Goal: Task Accomplishment & Management: Use online tool/utility

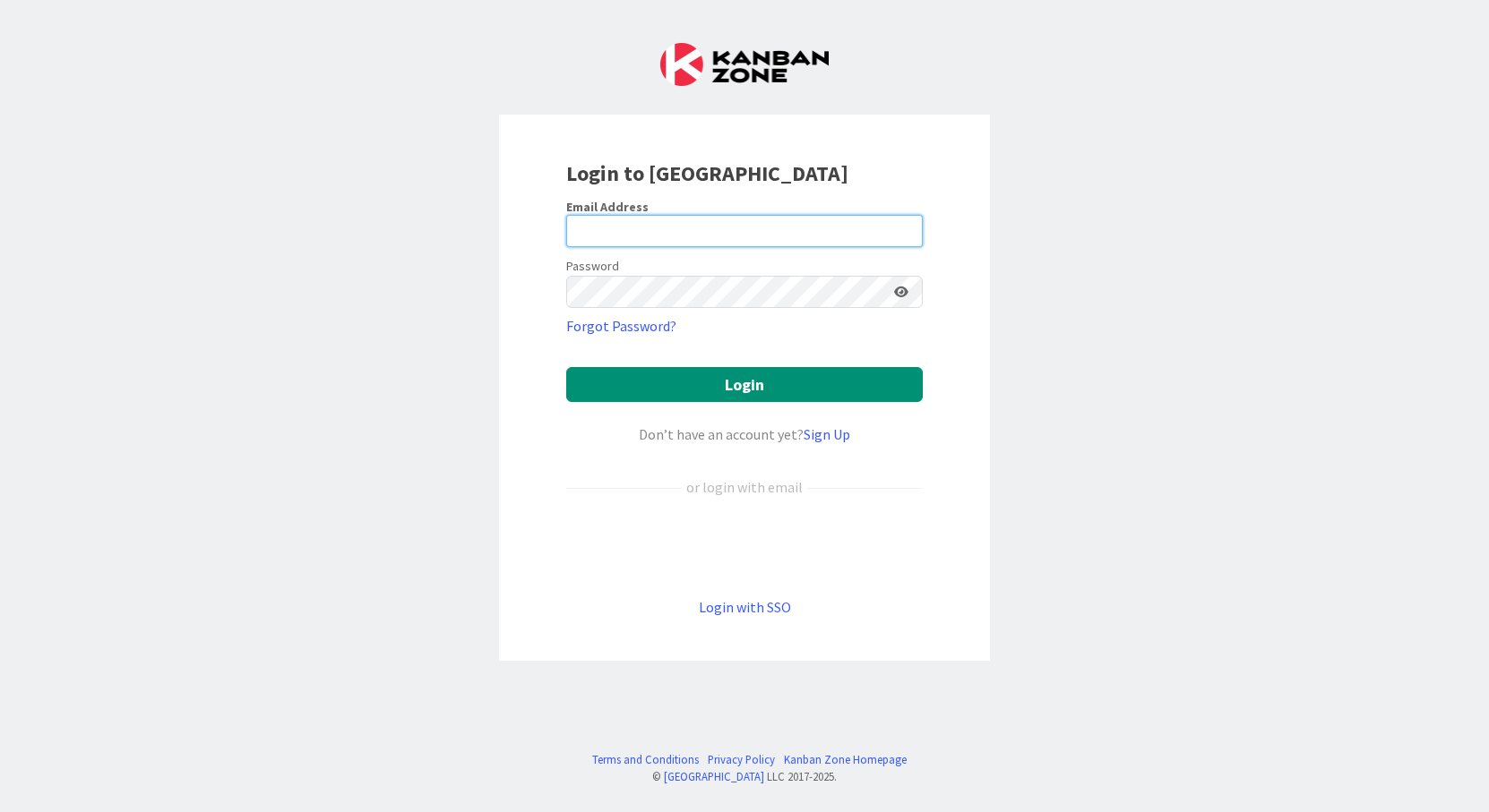
click at [682, 226] on input "email" at bounding box center [744, 231] width 357 height 32
click at [744, 222] on input "email" at bounding box center [744, 231] width 357 height 32
type input "joe.scherler@gmail.com"
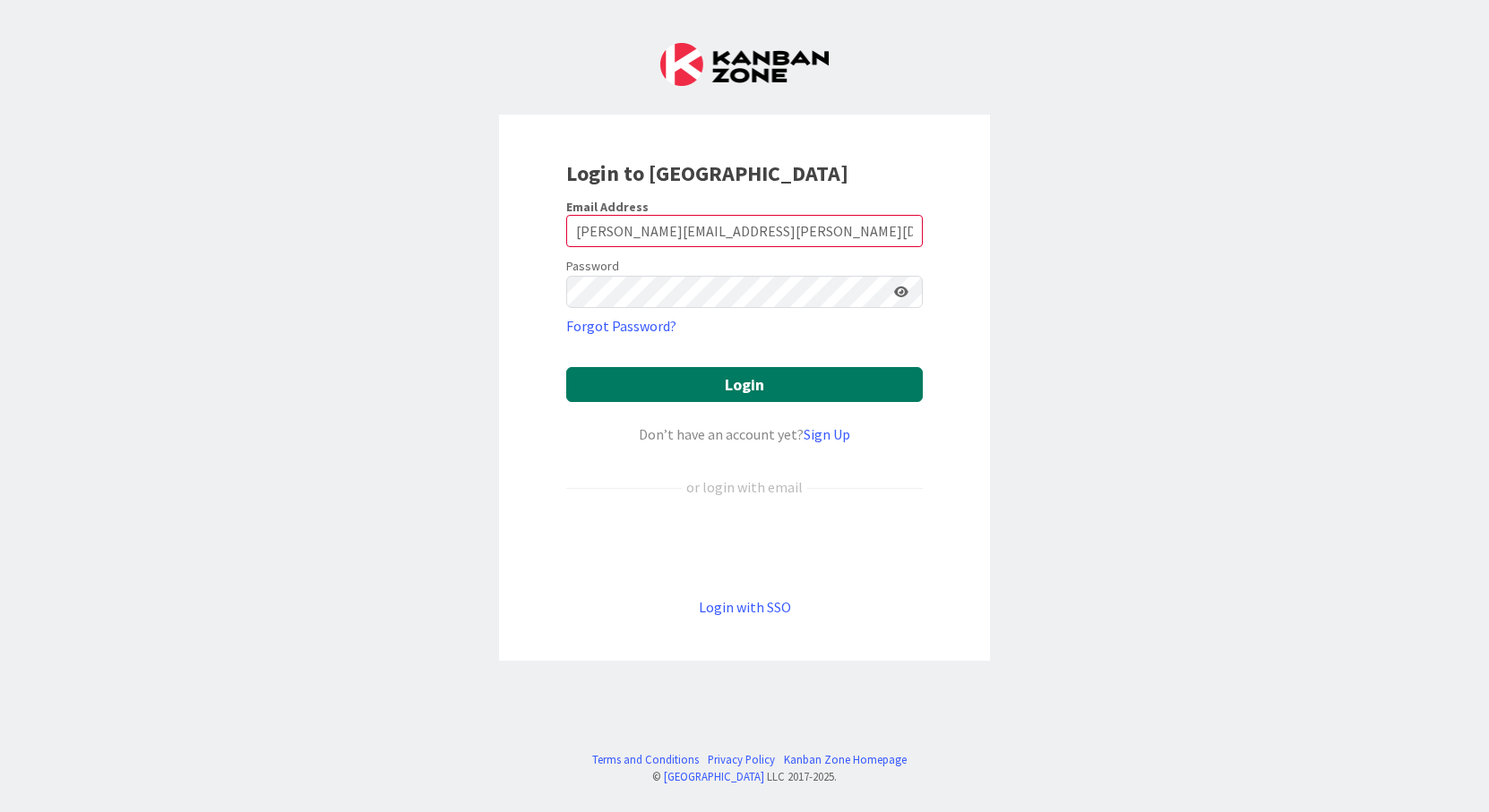
click at [724, 380] on button "Login" at bounding box center [744, 385] width 357 height 35
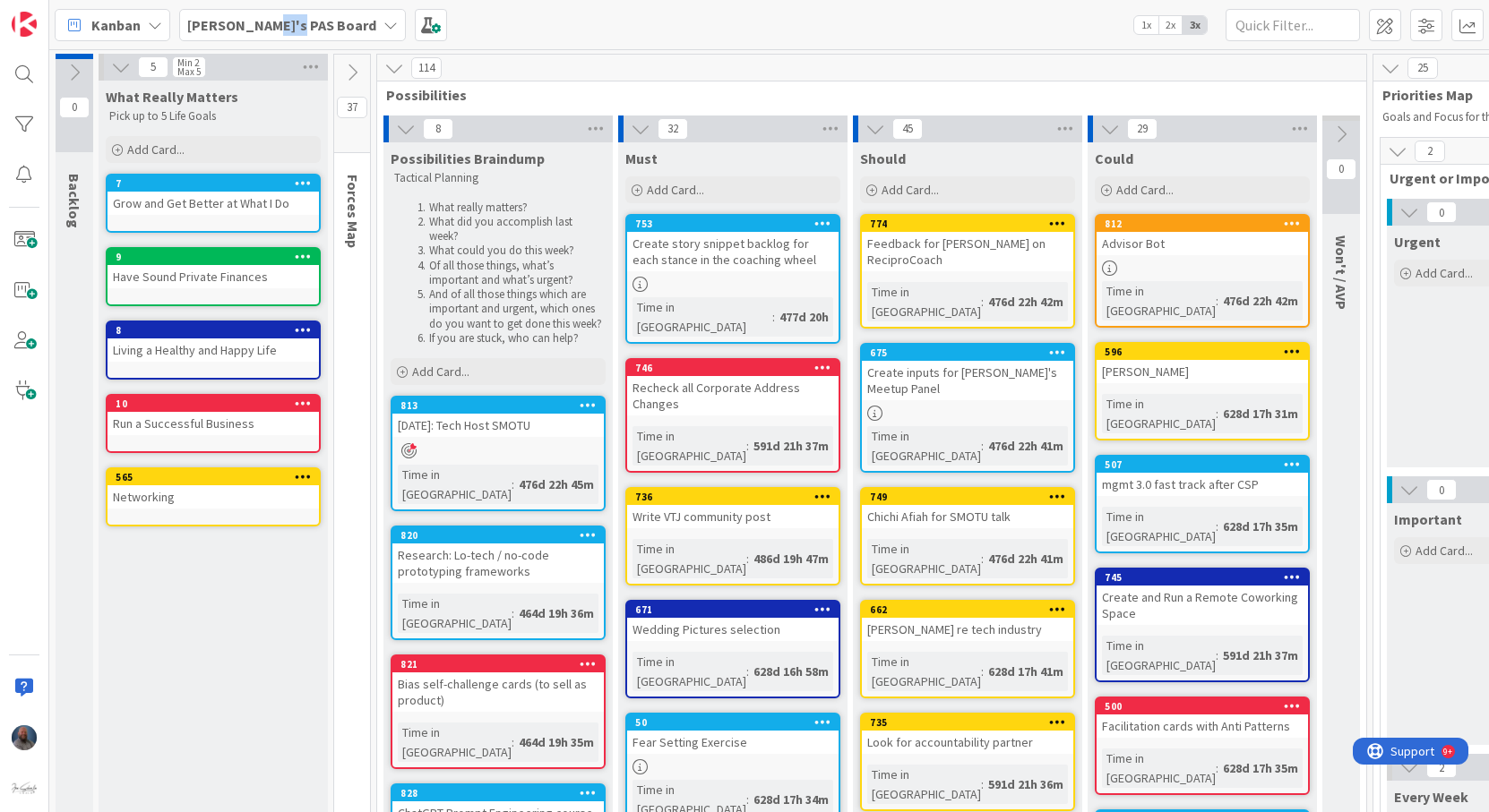
click at [257, 34] on div "Kanban Joe's PAS Board 1x 2x 3x" at bounding box center [768, 24] width 1440 height 49
click at [264, 25] on b "Joe's PAS Board" at bounding box center [282, 25] width 189 height 18
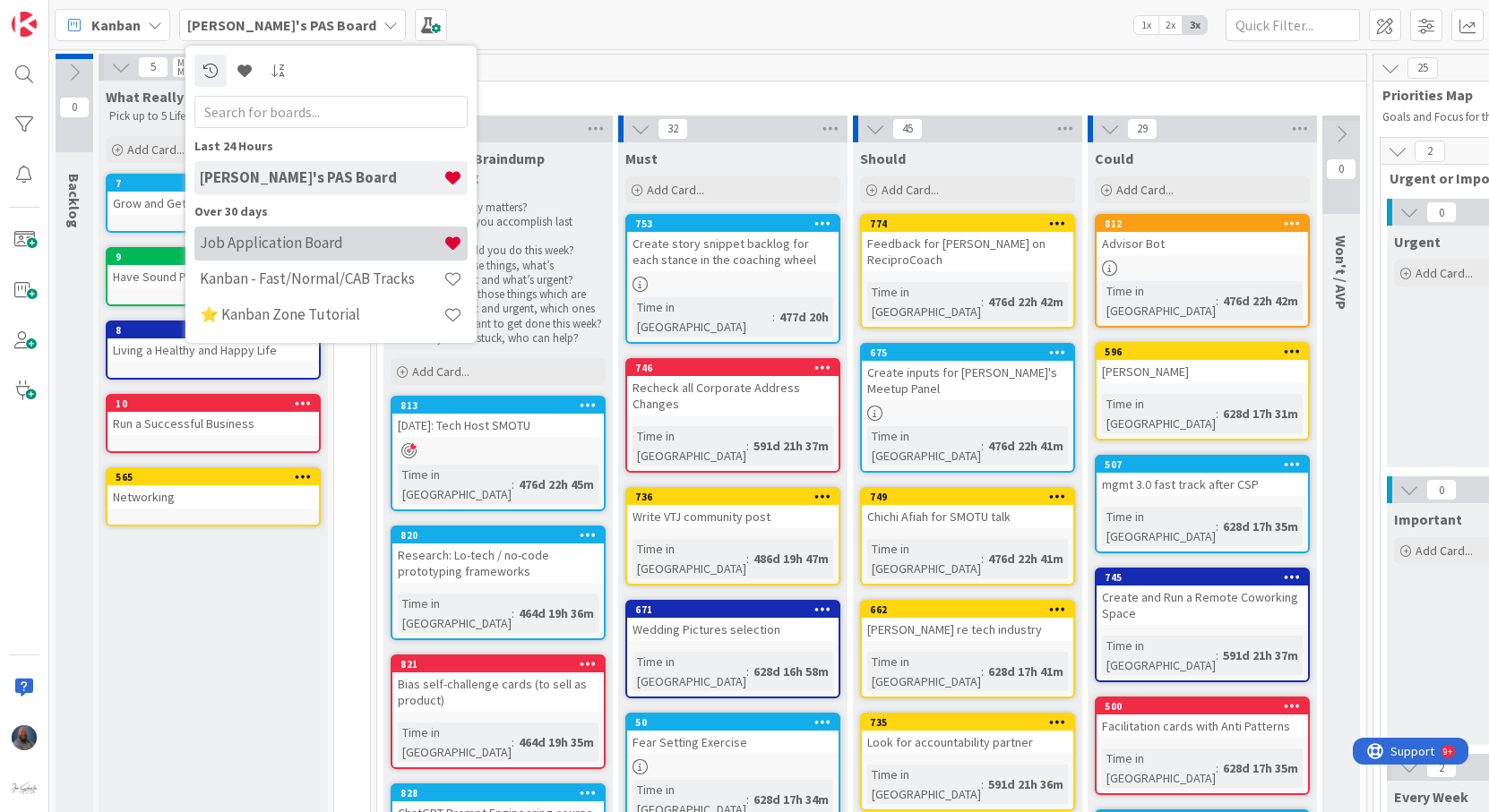
click at [324, 249] on h4 "Job Application Board" at bounding box center [322, 243] width 244 height 18
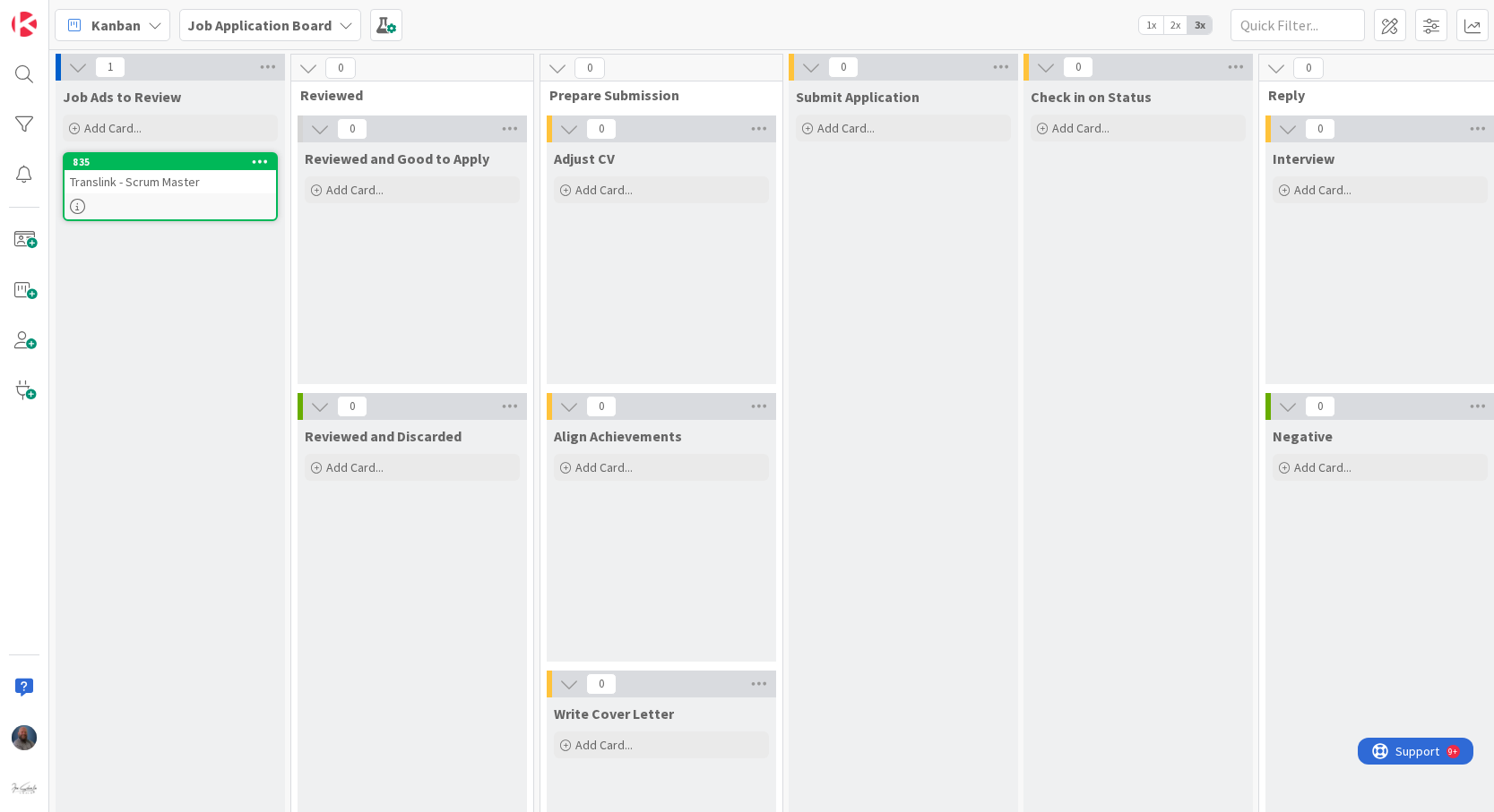
click at [1203, 346] on div "Check in on Status Add Card..." at bounding box center [1138, 515] width 229 height 869
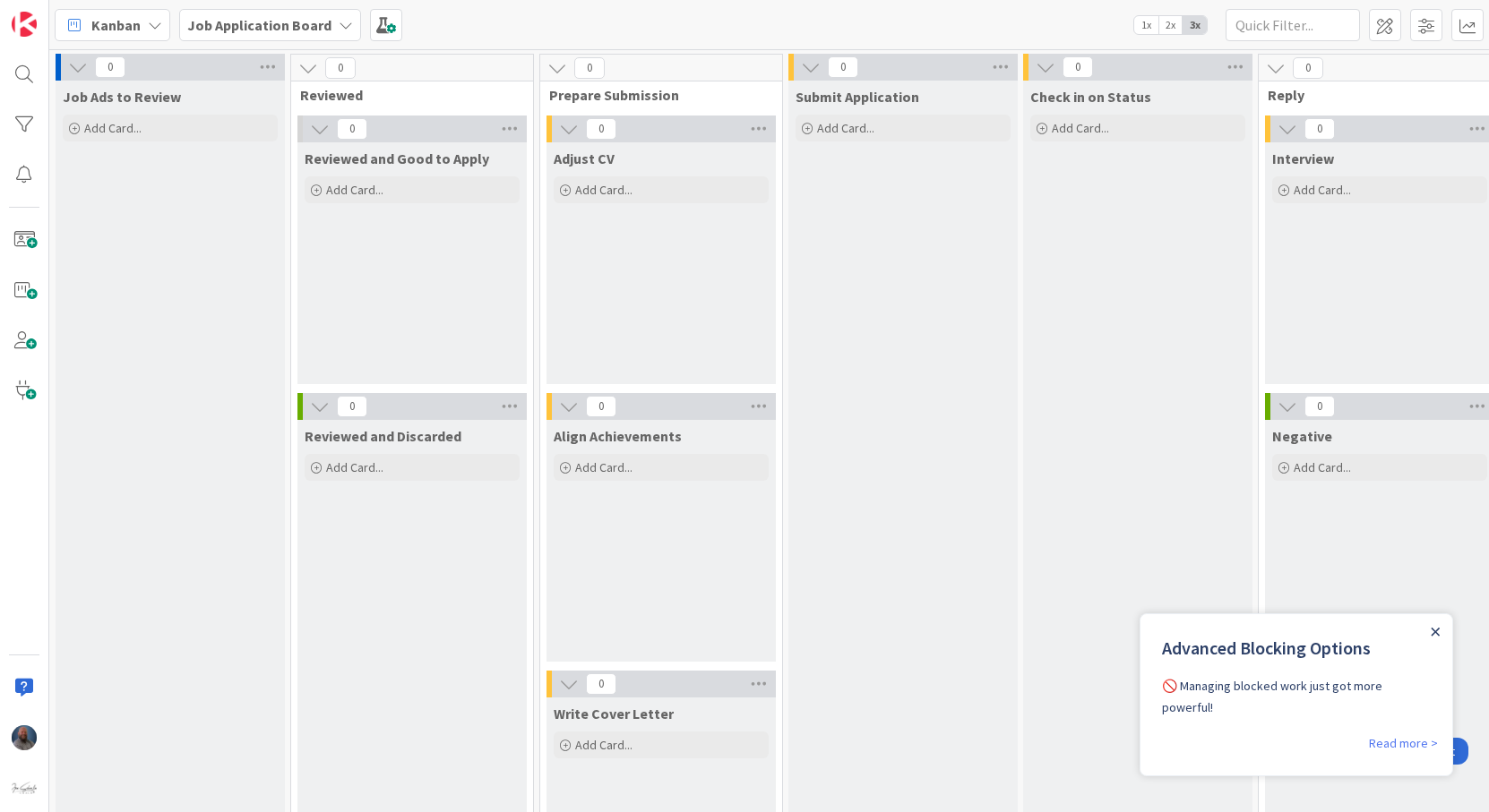
click at [1431, 635] on icon "Close Announcement" at bounding box center [1435, 632] width 9 height 9
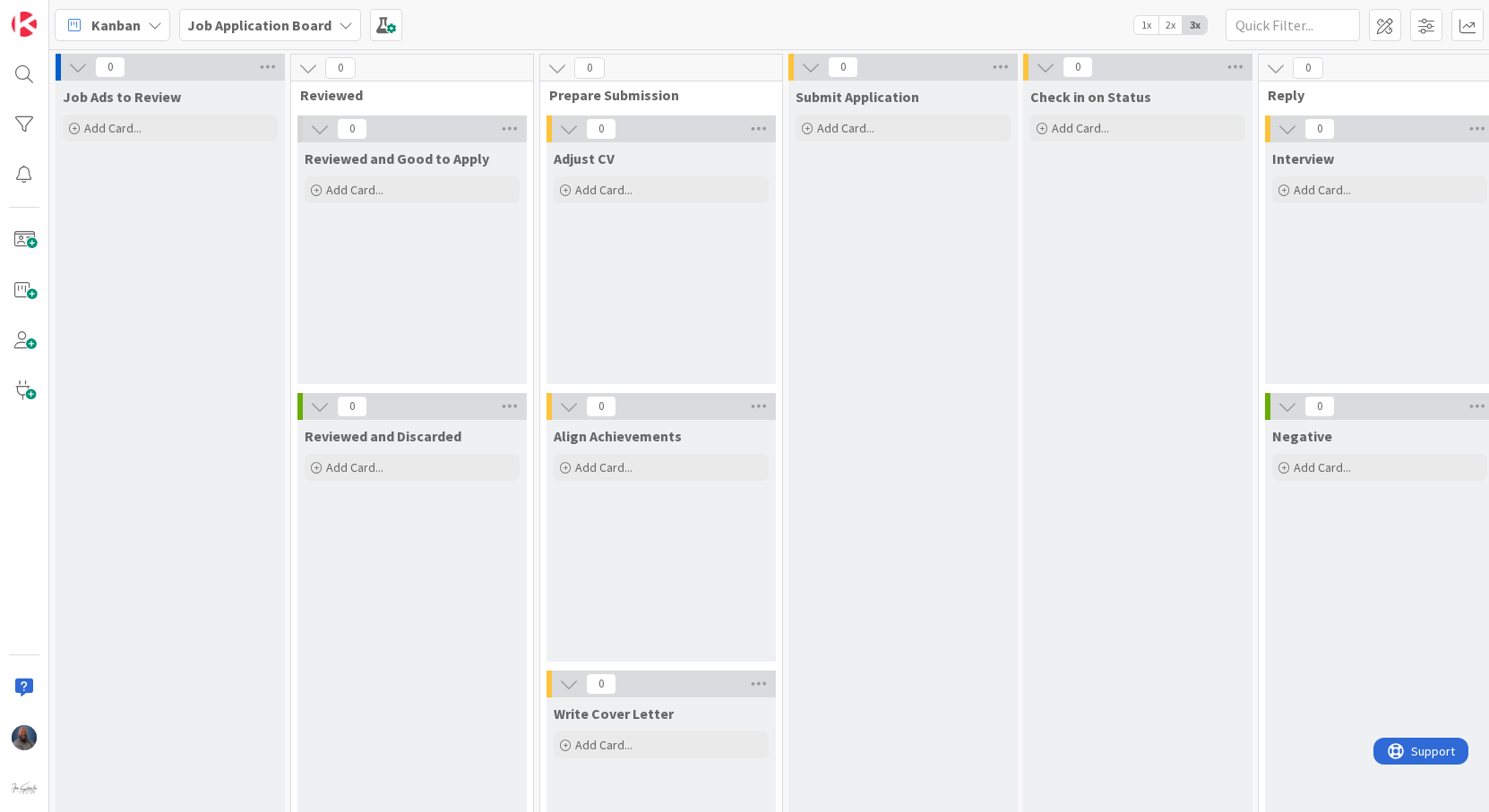
click at [128, 211] on div "Job Ads to Review Add Card..." at bounding box center [170, 515] width 229 height 869
click at [121, 135] on span "Add Card..." at bounding box center [114, 128] width 58 height 16
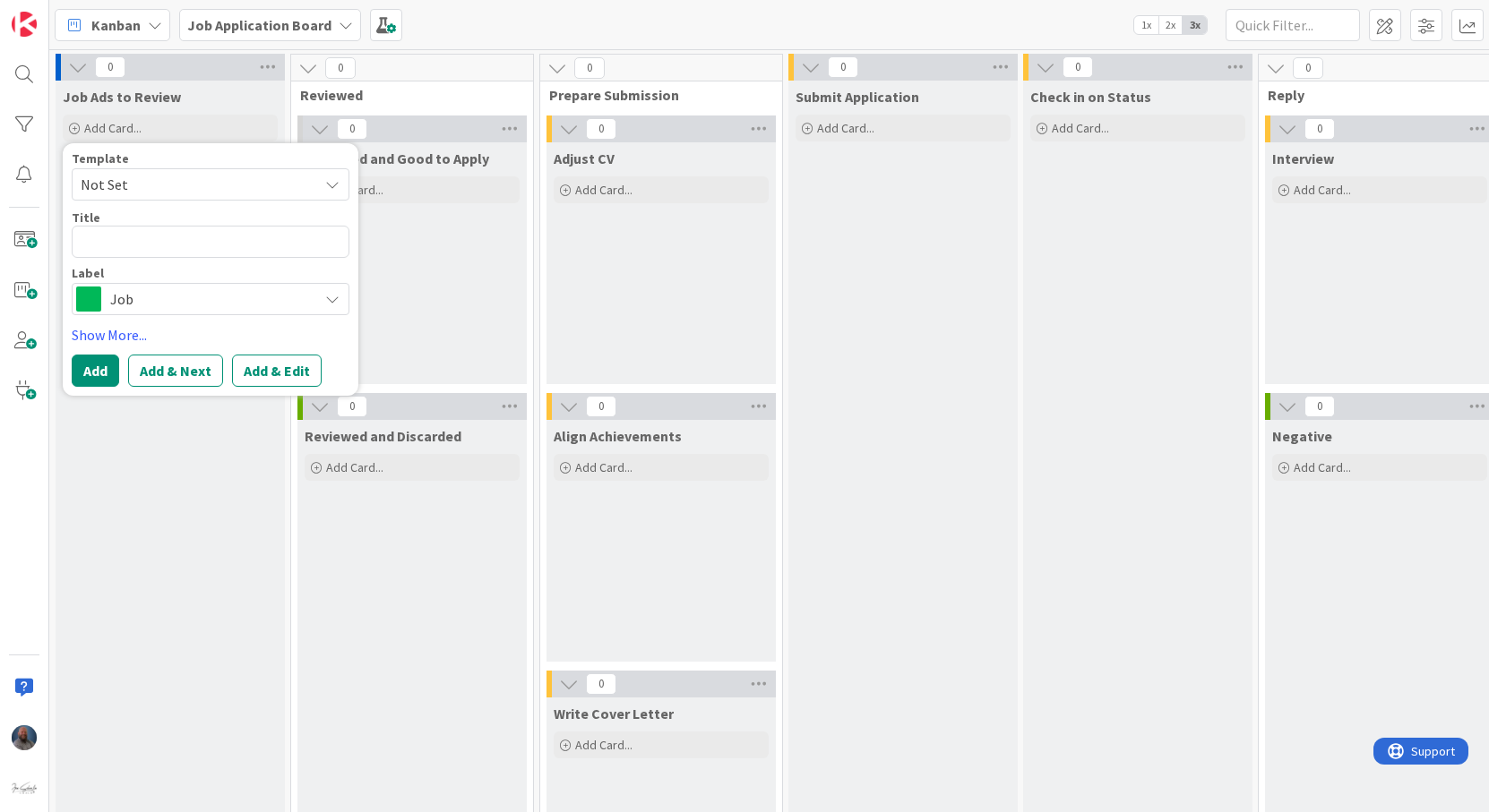
click at [149, 228] on textarea at bounding box center [210, 242] width 278 height 32
type textarea "x"
type textarea "T"
type textarea "x"
type textarea "Tr"
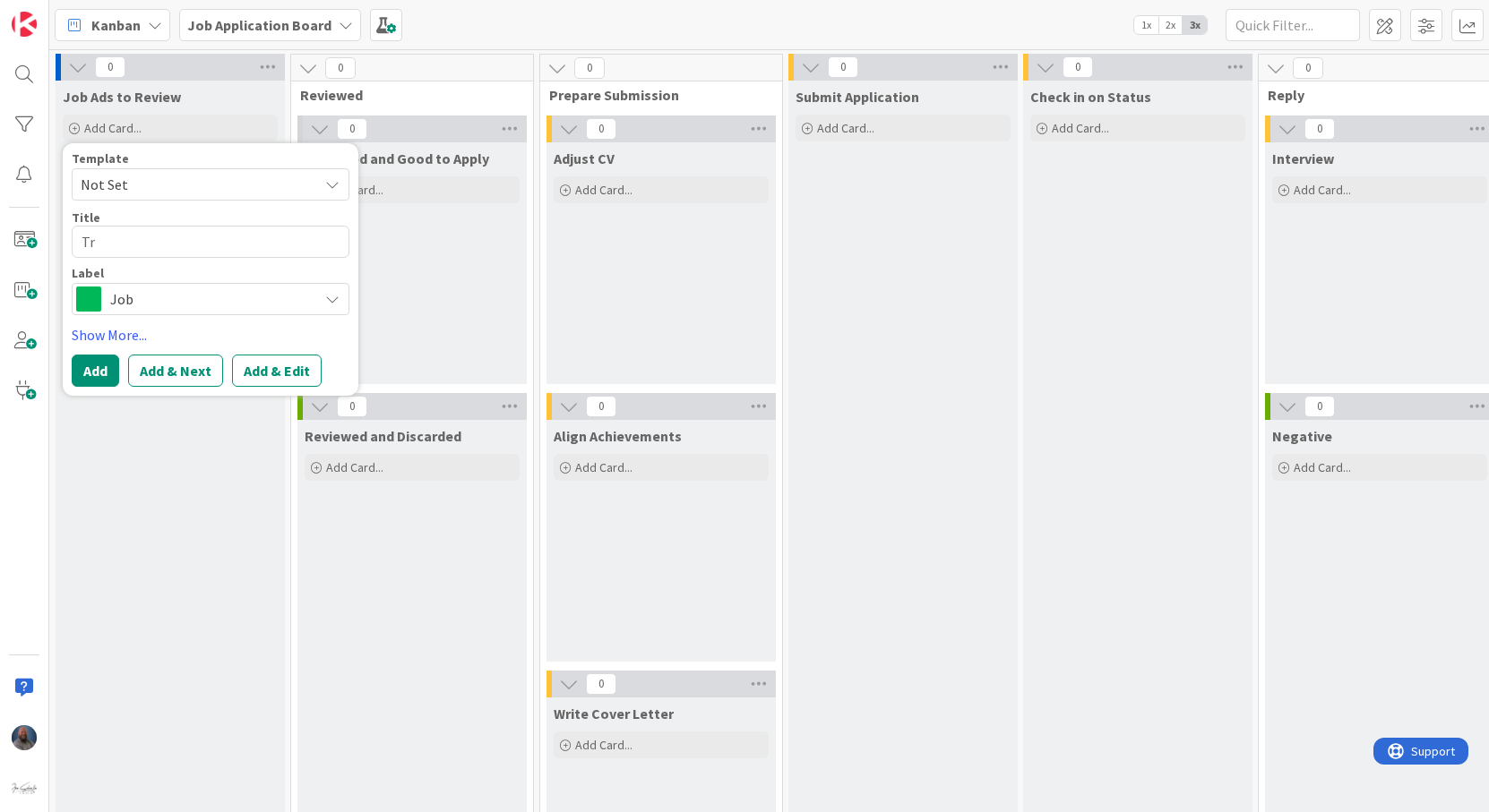
type textarea "x"
type textarea "Tra"
type textarea "x"
type textarea "Tran"
type textarea "x"
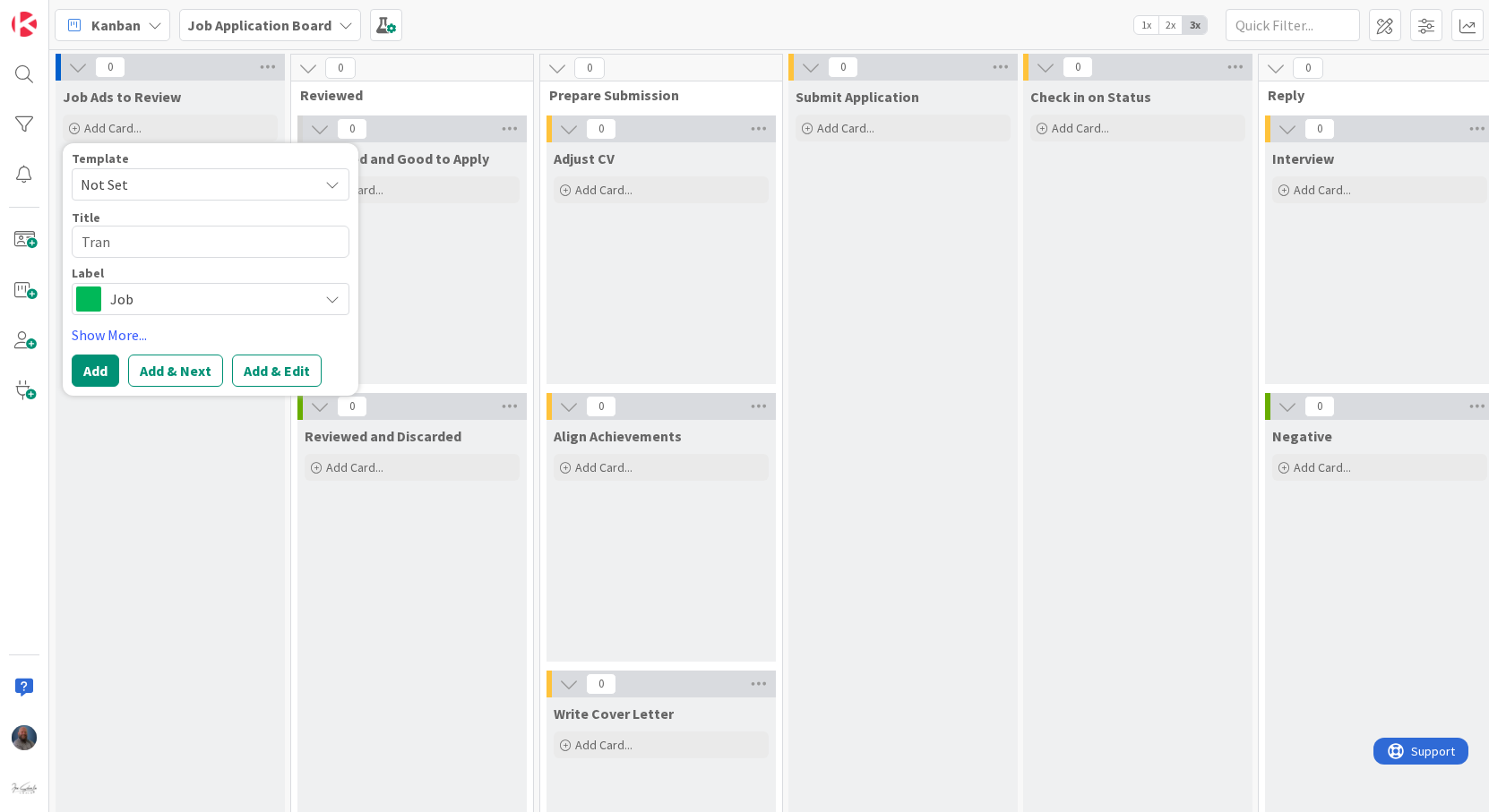
type textarea "Trans"
type textarea "x"
type textarea "Transl"
type textarea "x"
type textarea "Transli"
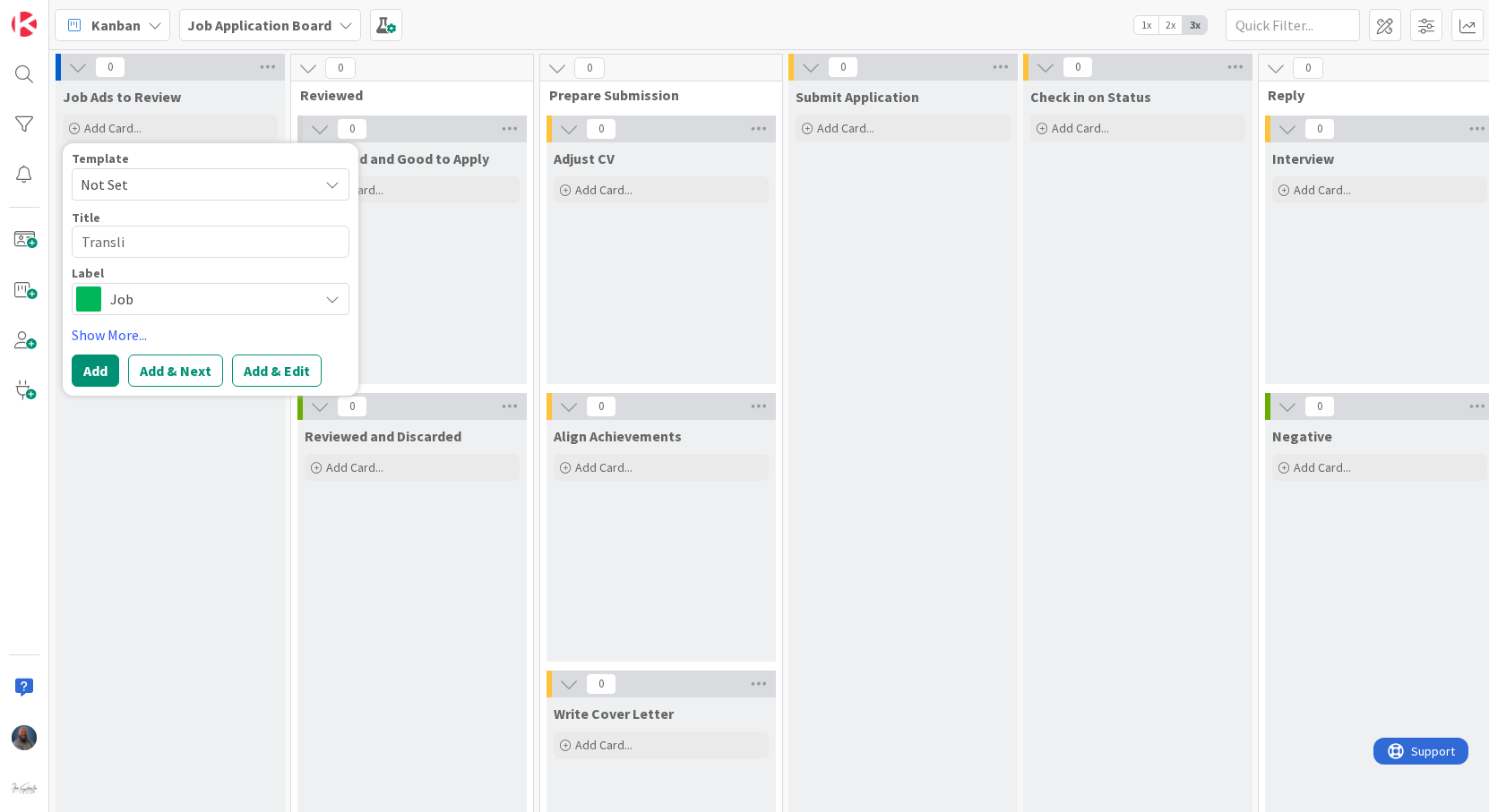
type textarea "x"
type textarea "Translink"
type textarea "x"
type textarea "Translink"
type textarea "x"
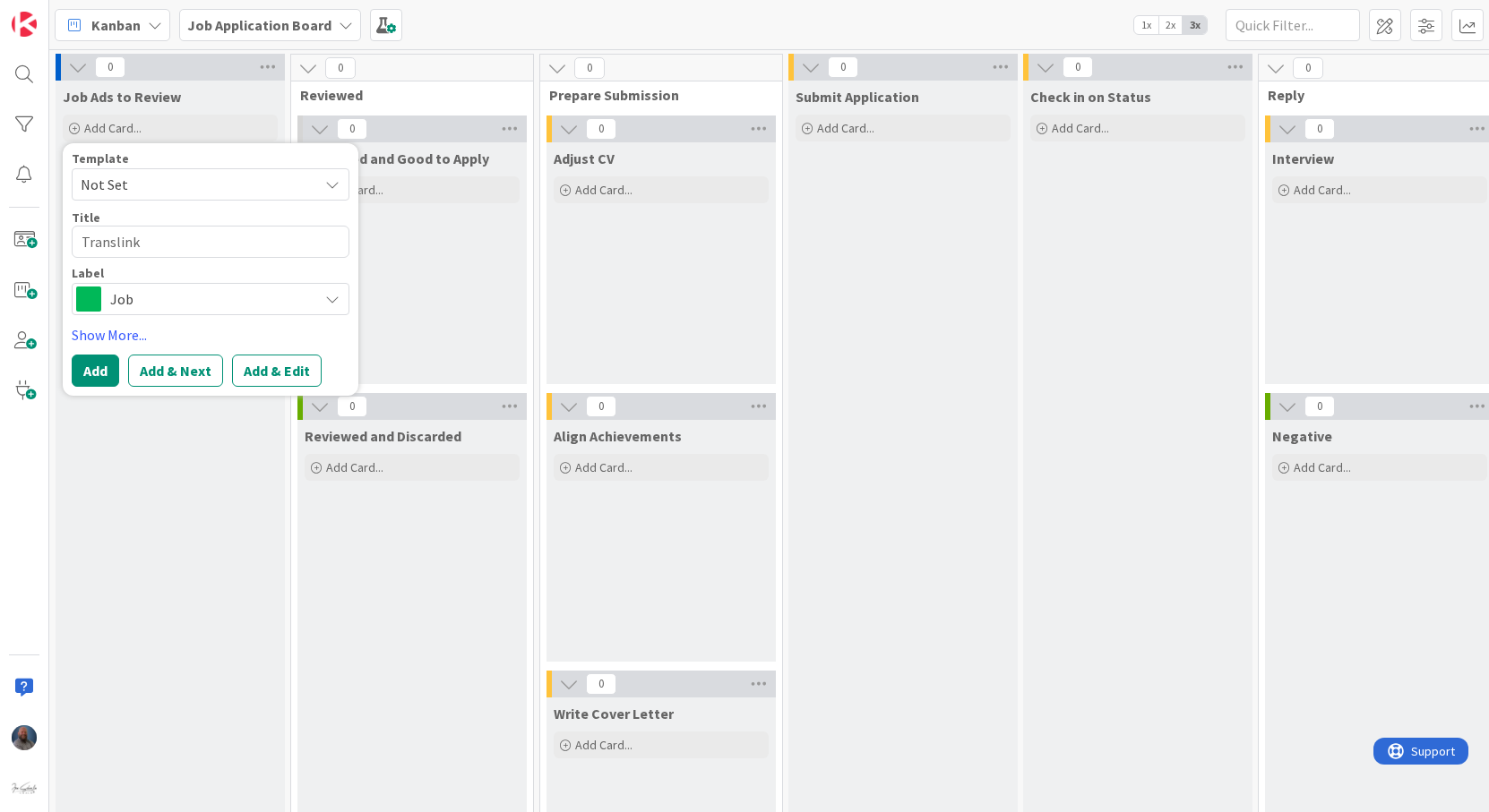
type textarea "Translink -"
type textarea "x"
type textarea "Translink -"
type textarea "x"
type textarea "Translink - S"
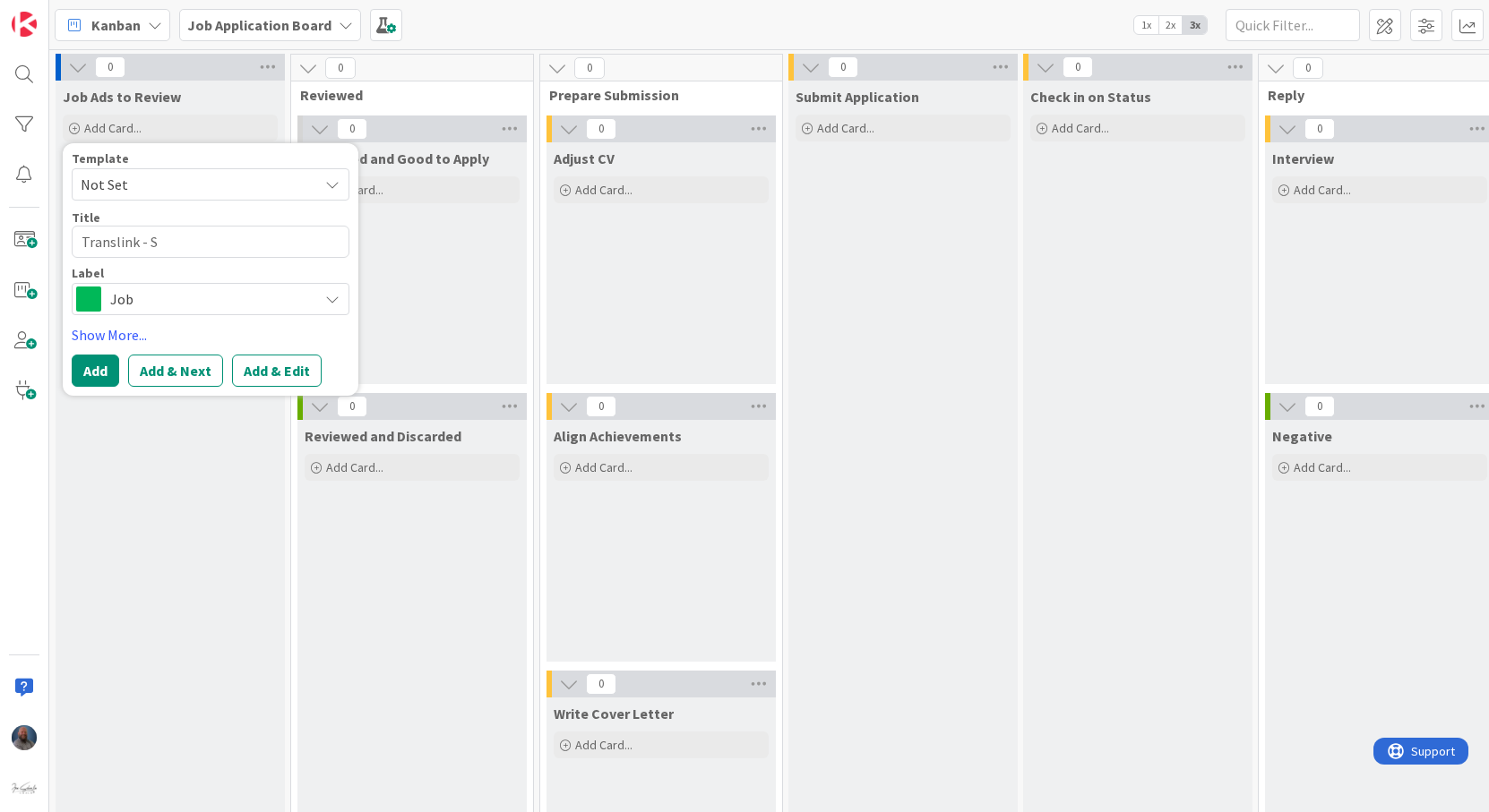
type textarea "x"
type textarea "Translink - Sc"
type textarea "x"
type textarea "Translink - Scr"
type textarea "x"
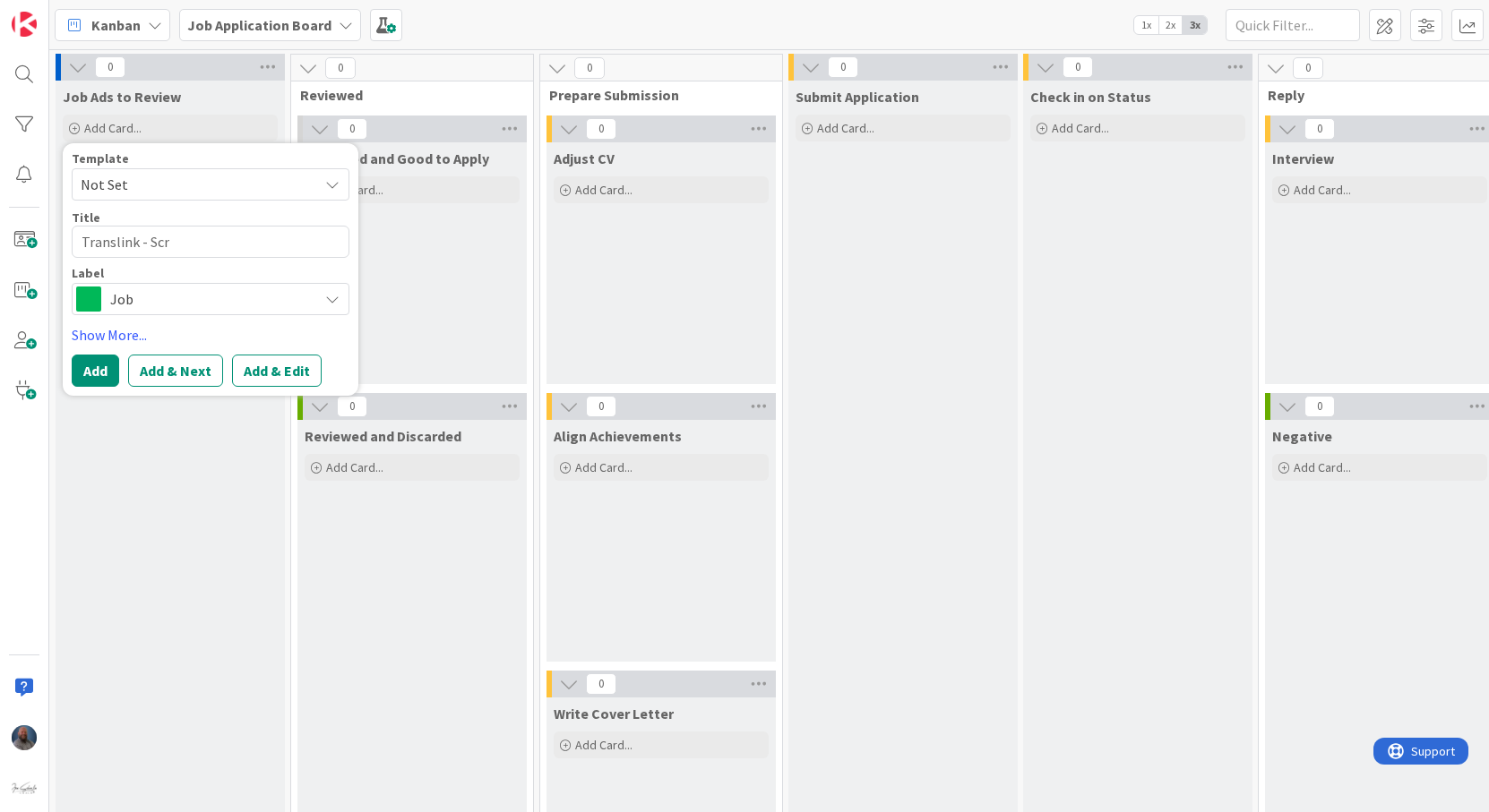
type textarea "Translink - Scru"
type textarea "x"
type textarea "Translink - Scrum"
type textarea "x"
type textarea "Translink - Scrum"
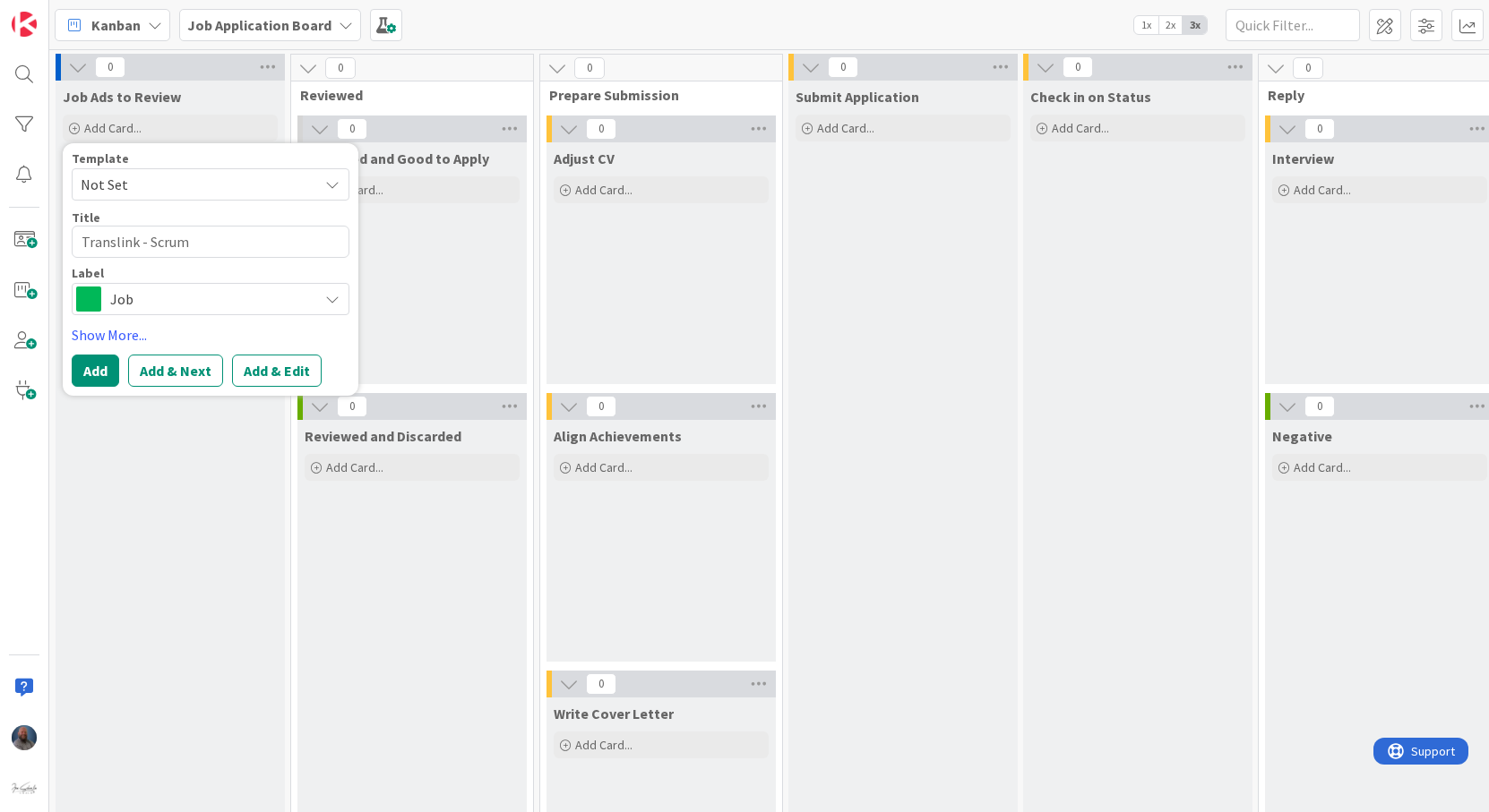
type textarea "x"
type textarea "Translink - Scrum M"
type textarea "x"
type textarea "Translink - Scrum Ma"
type textarea "x"
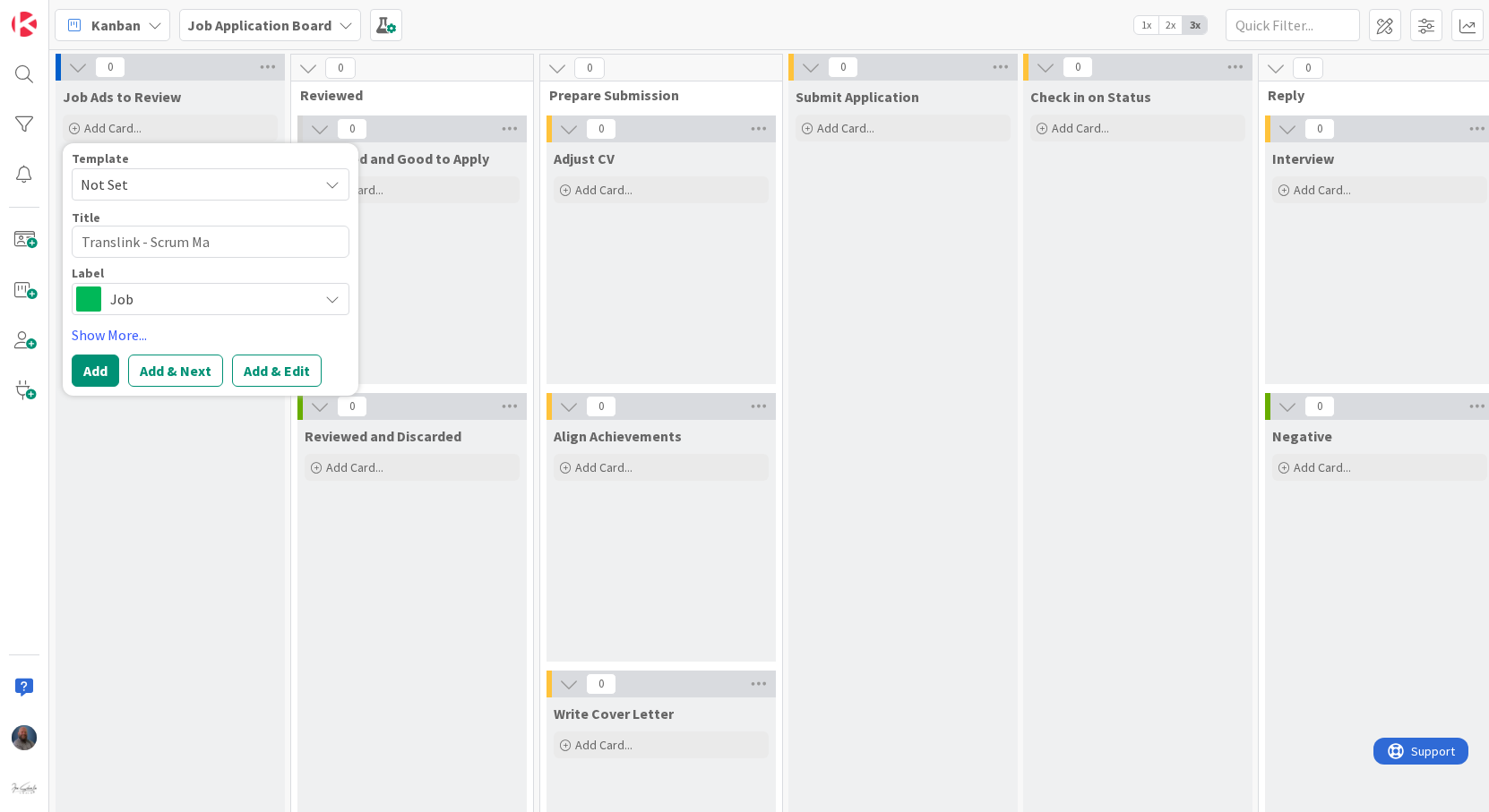
type textarea "Translink - Scrum Mat"
type textarea "x"
type textarea "Translink - Scrum Ma"
type textarea "x"
type textarea "Translink - Scrum Maa"
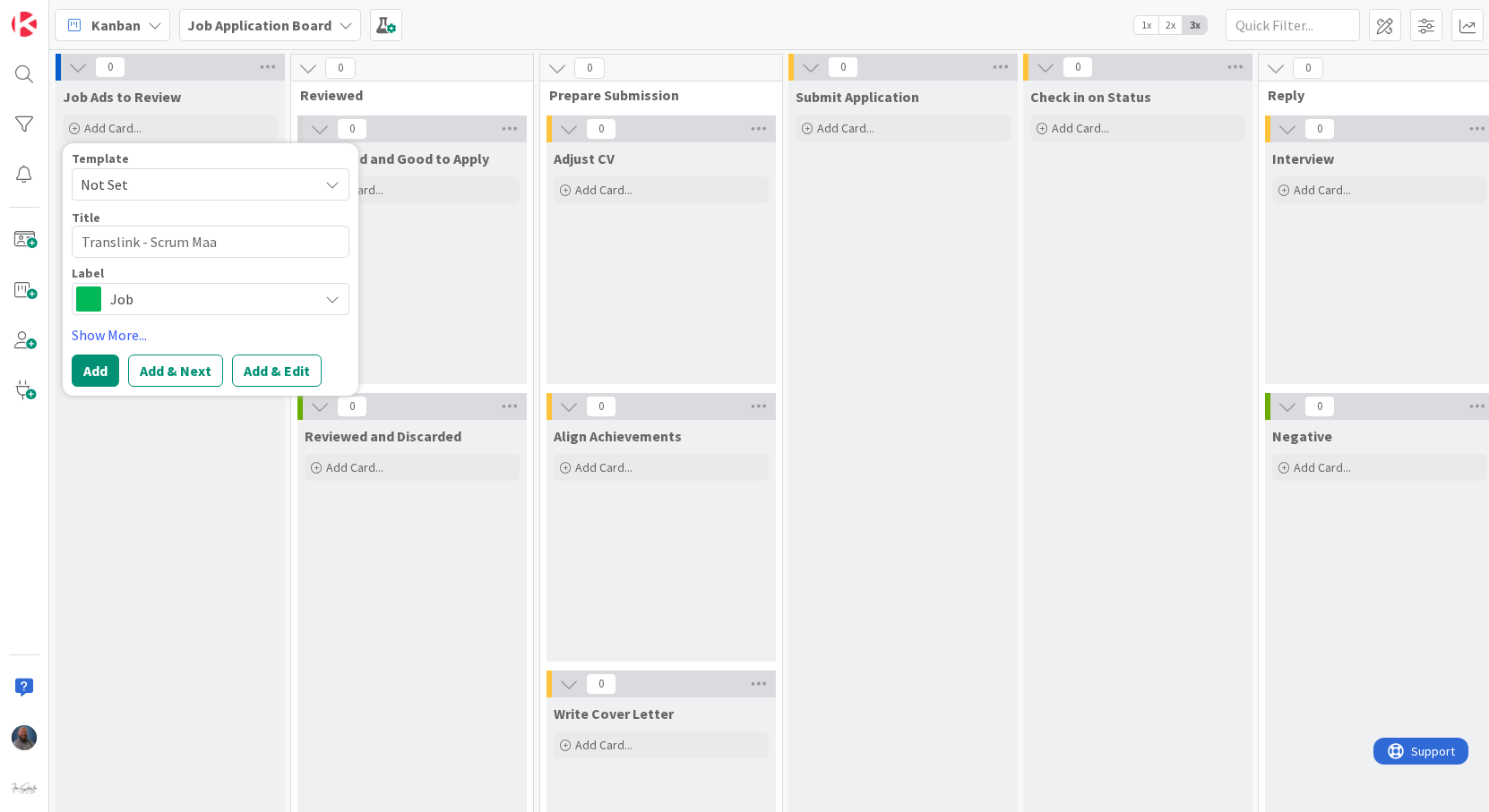
type textarea "x"
type textarea "Translink - Scrum [PERSON_NAME]"
type textarea "x"
type textarea "Translink - Scrum Maast"
type textarea "x"
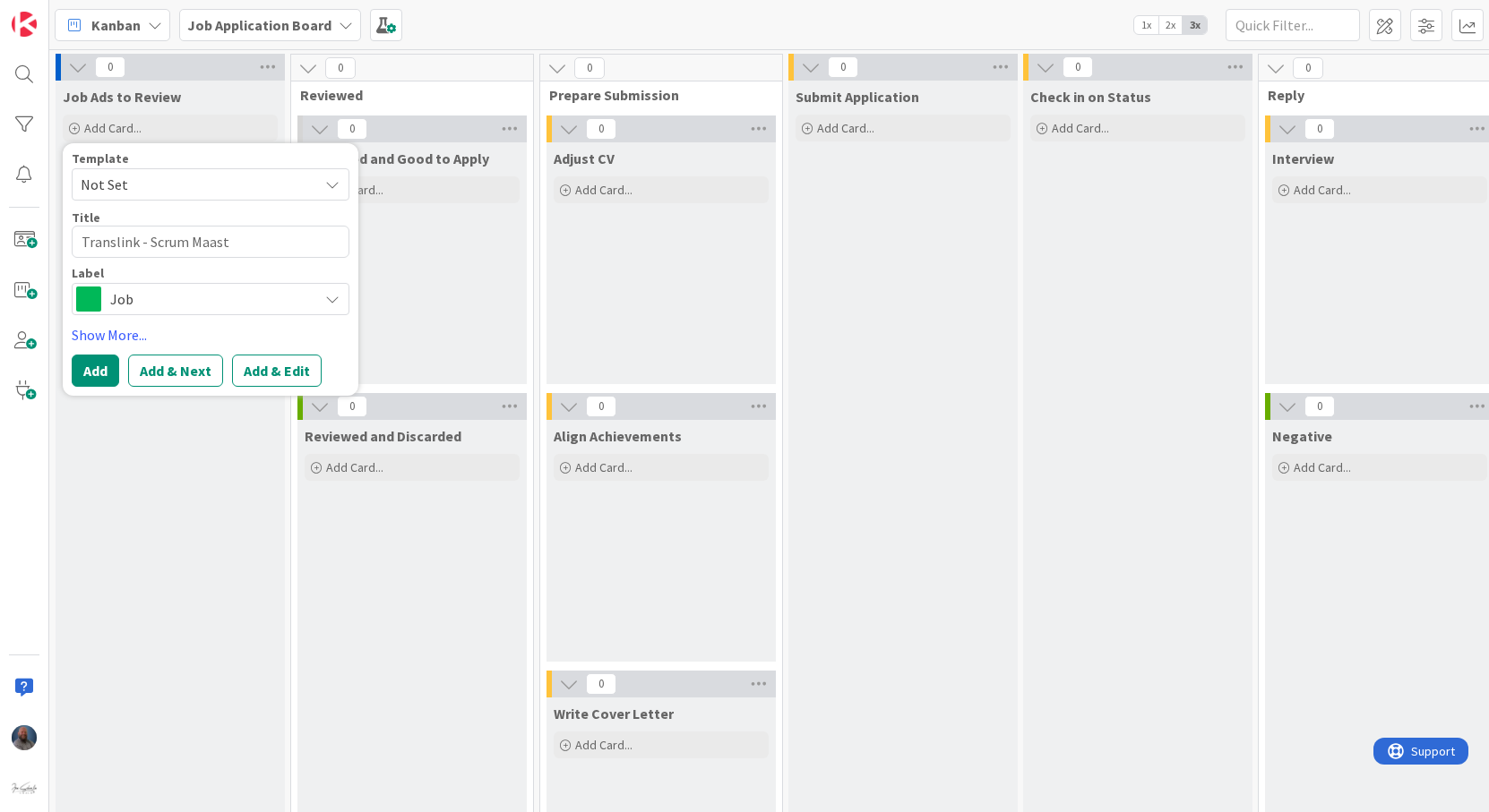
type textarea "Translink - Scrum Maaste"
type textarea "x"
type textarea "Translink - Scrum Maaster"
type textarea "x"
type textarea "Translink - Scrum Maaster"
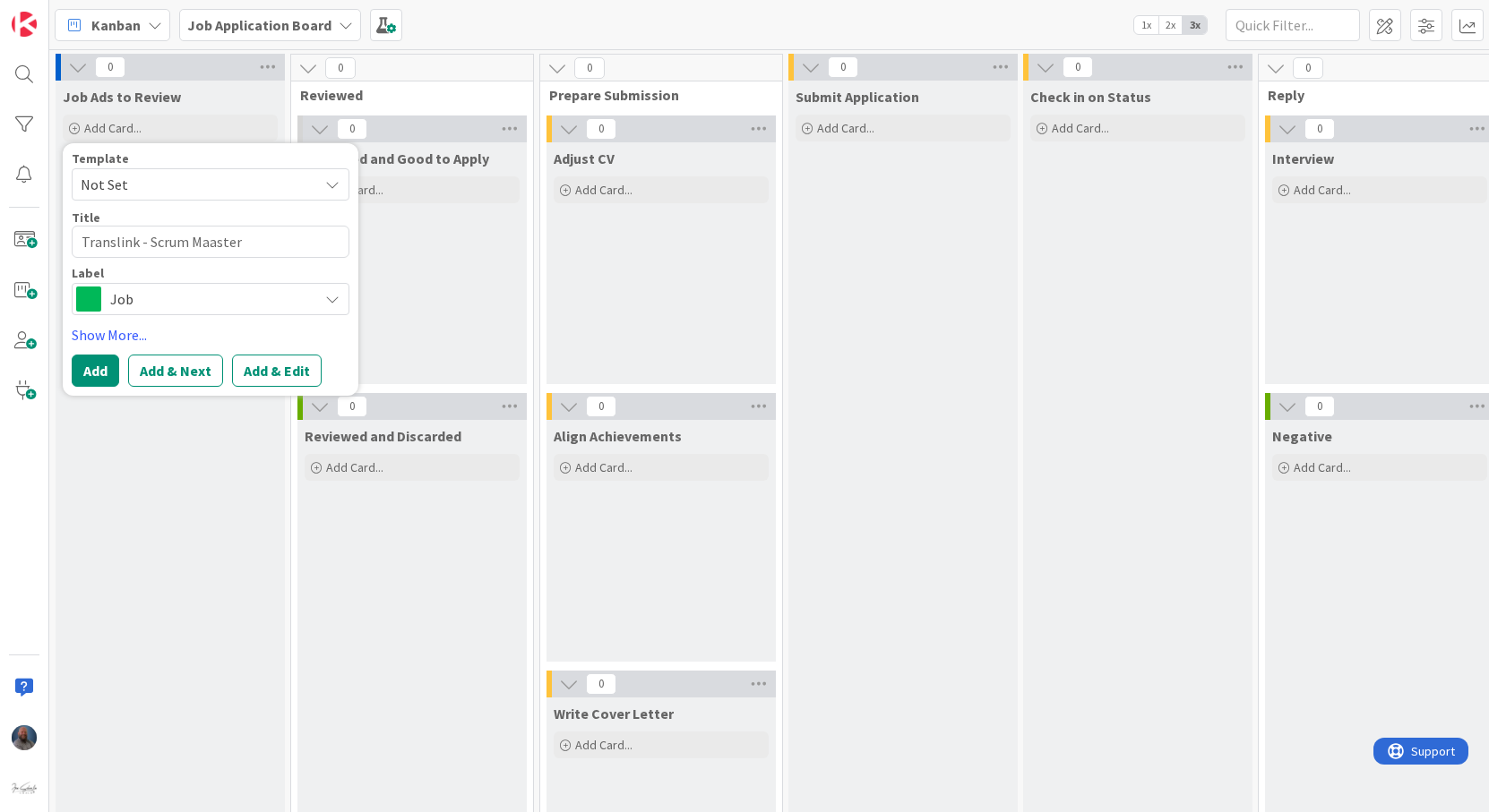
type textarea "x"
type textarea "Translink - Scrum Maaster"
type textarea "x"
type textarea "Translink - Scrum Maaste"
type textarea "x"
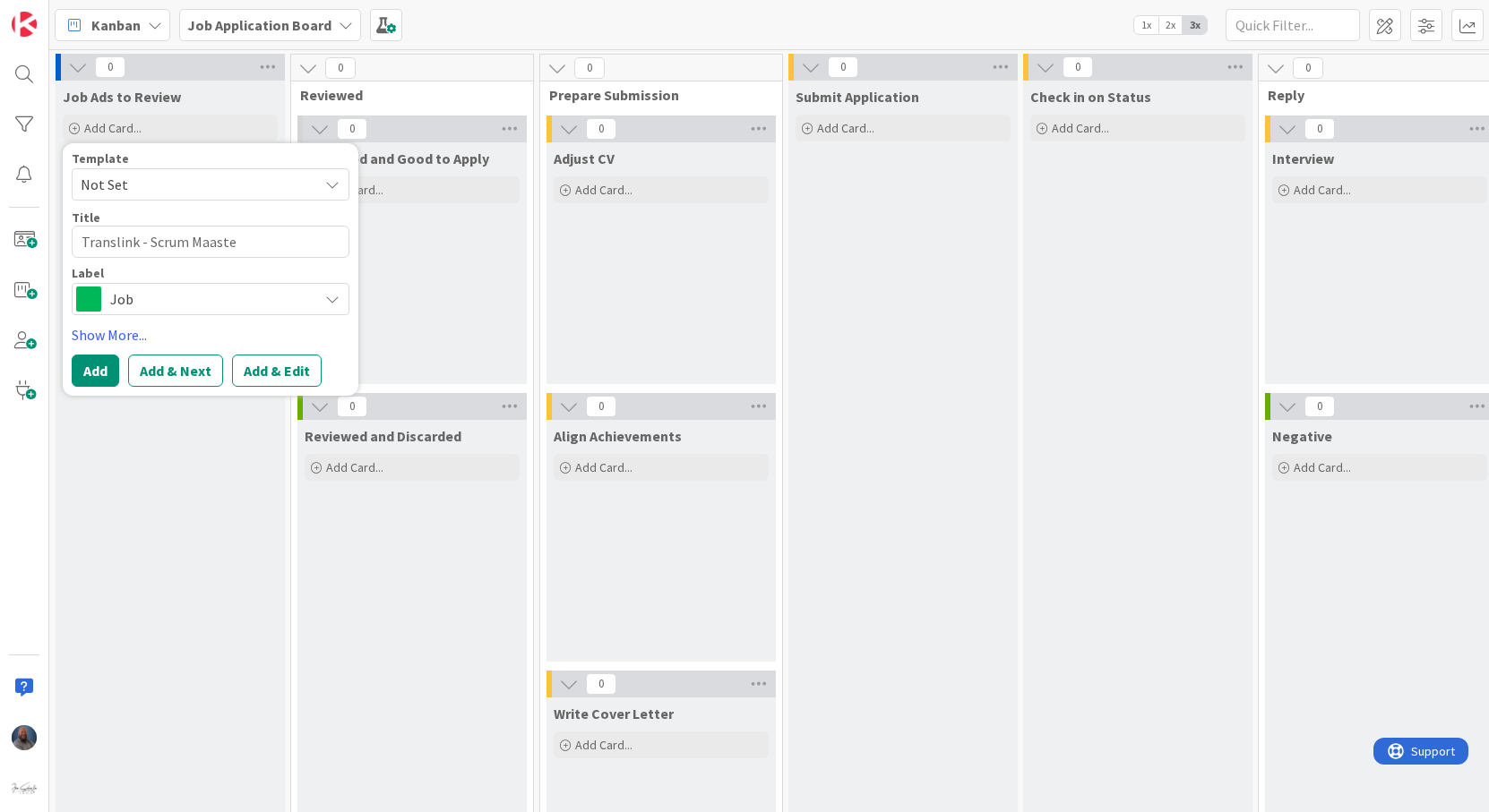
type textarea "Translink - Scrum Maast"
type textarea "x"
type textarea "Translink - Scrum [PERSON_NAME]"
type textarea "x"
type textarea "Translink - Scrum Maa"
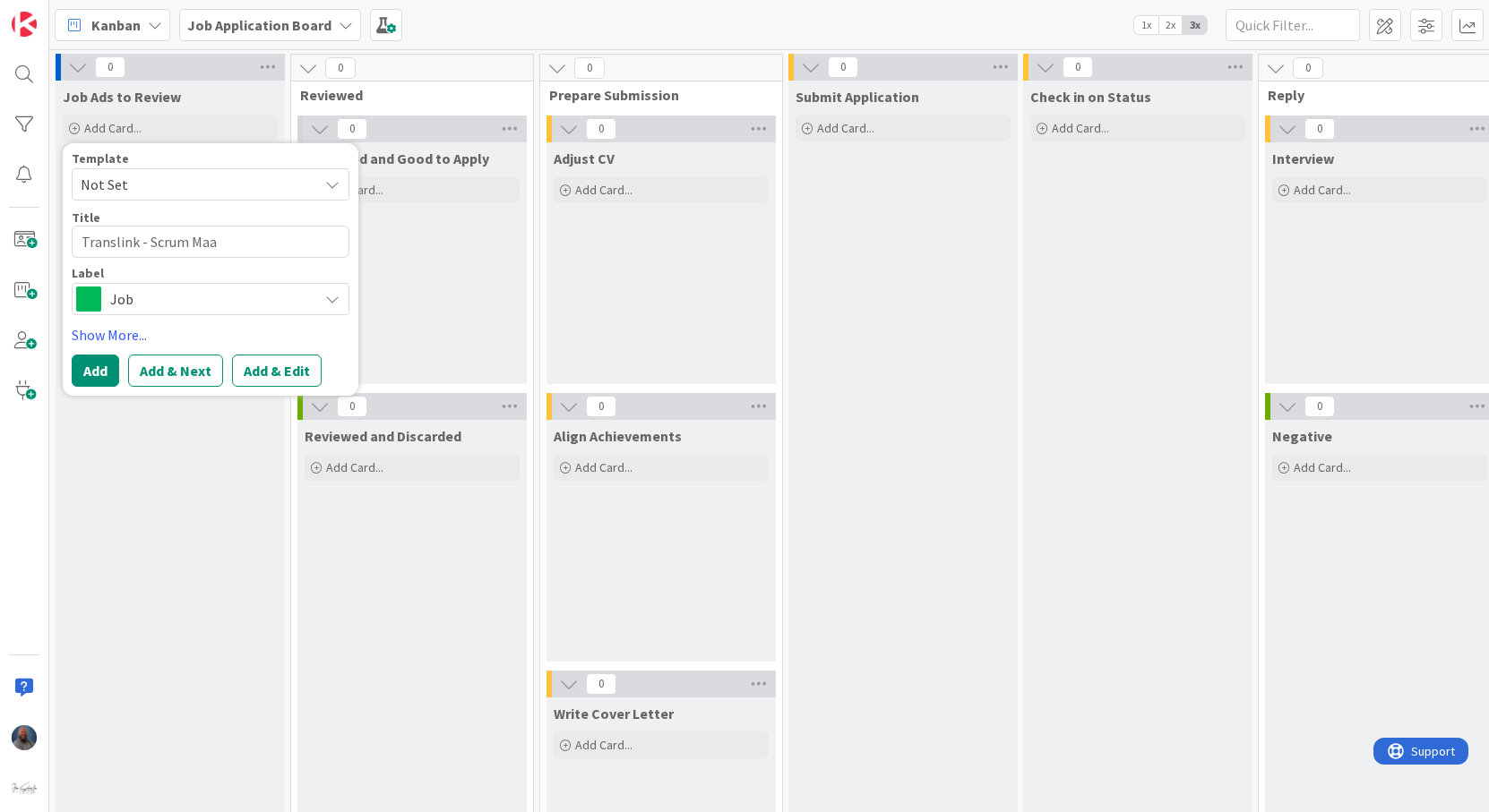
type textarea "x"
type textarea "Translink - Scrum [PERSON_NAME]"
type textarea "x"
type textarea "Translink - Scrum Maast"
type textarea "x"
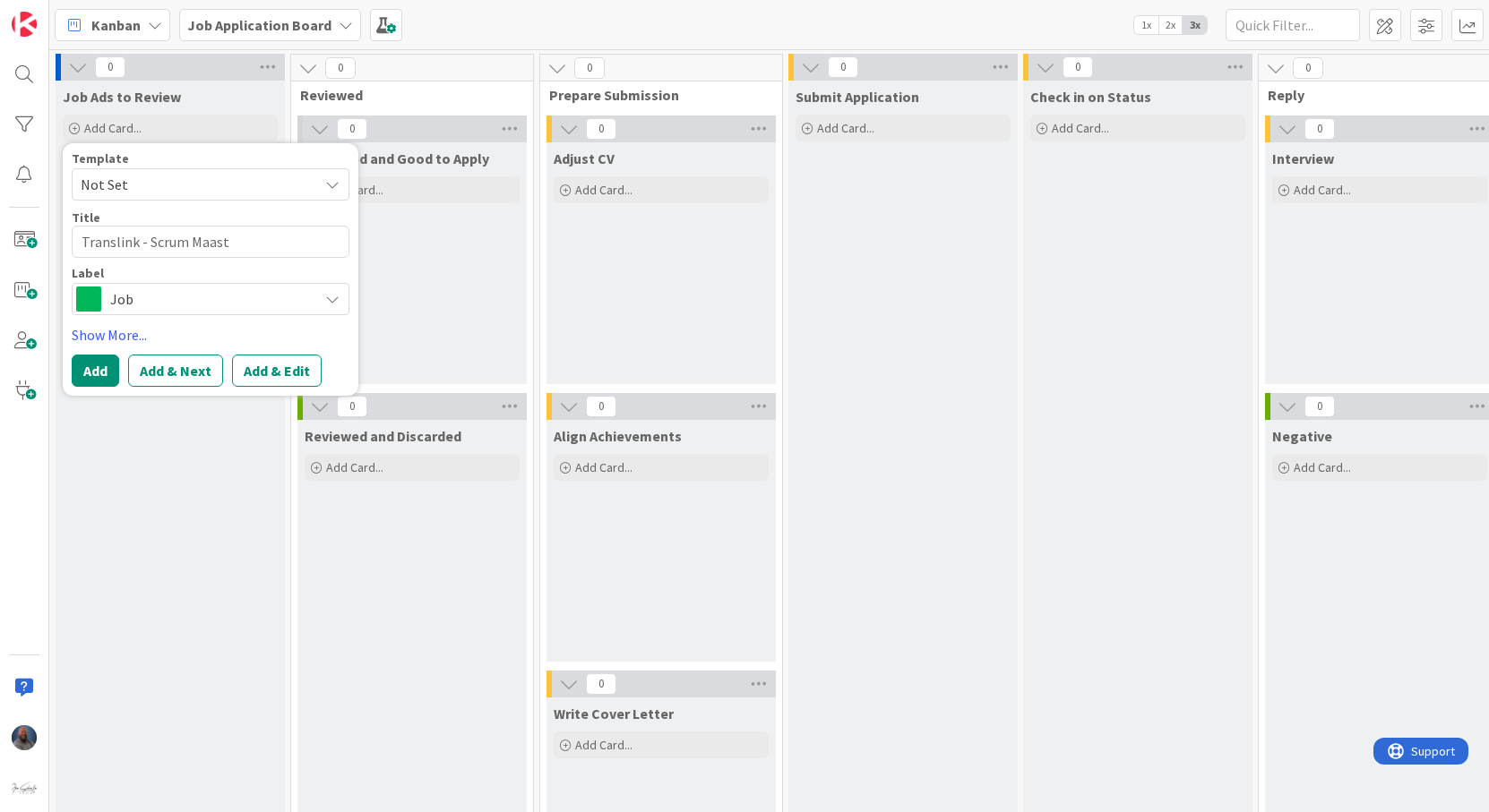
type textarea "Translink - Scrum [PERSON_NAME]"
type textarea "x"
type textarea "Translink - Scrum Maa"
type textarea "x"
type textarea "Translink - Scrum Ma"
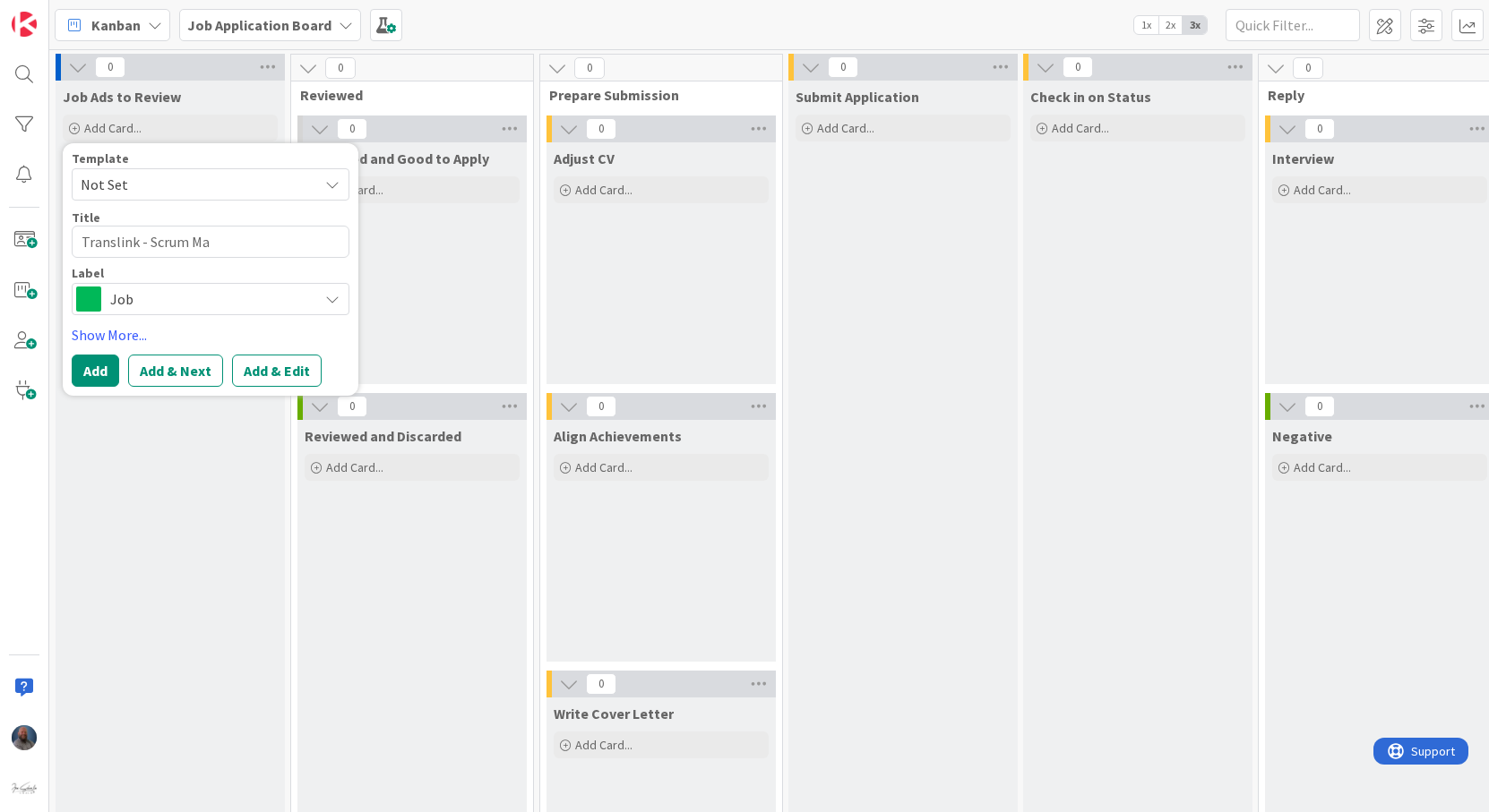
type textarea "x"
type textarea "Translink - Scrum Mas"
type textarea "x"
type textarea "Translink - Scrum Mast"
type textarea "x"
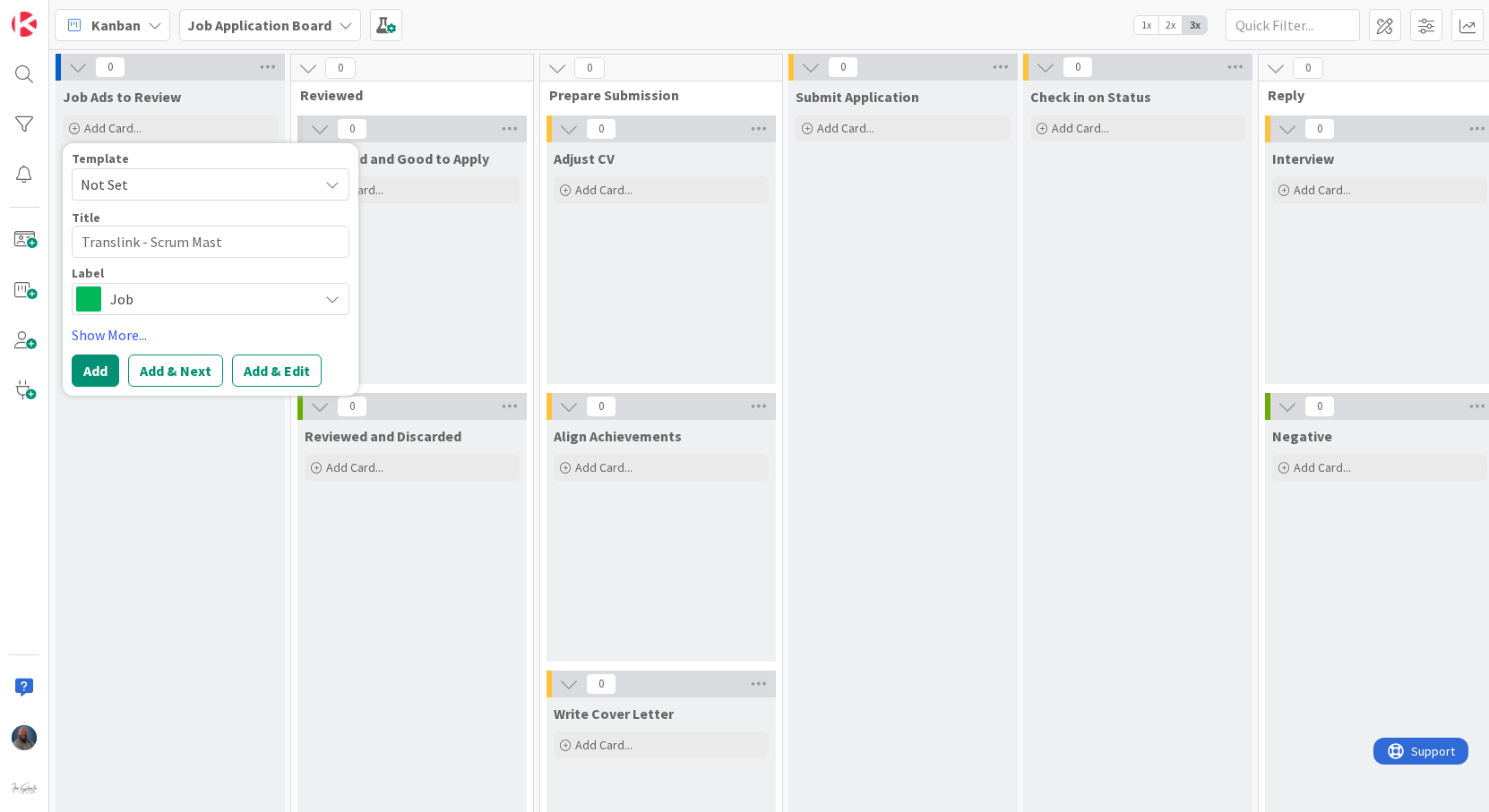
type textarea "Translink - Scrum Maste"
type textarea "x"
type textarea "Translink - Scrum Master"
type textarea "x"
type textarea "Translink - Scrum Master"
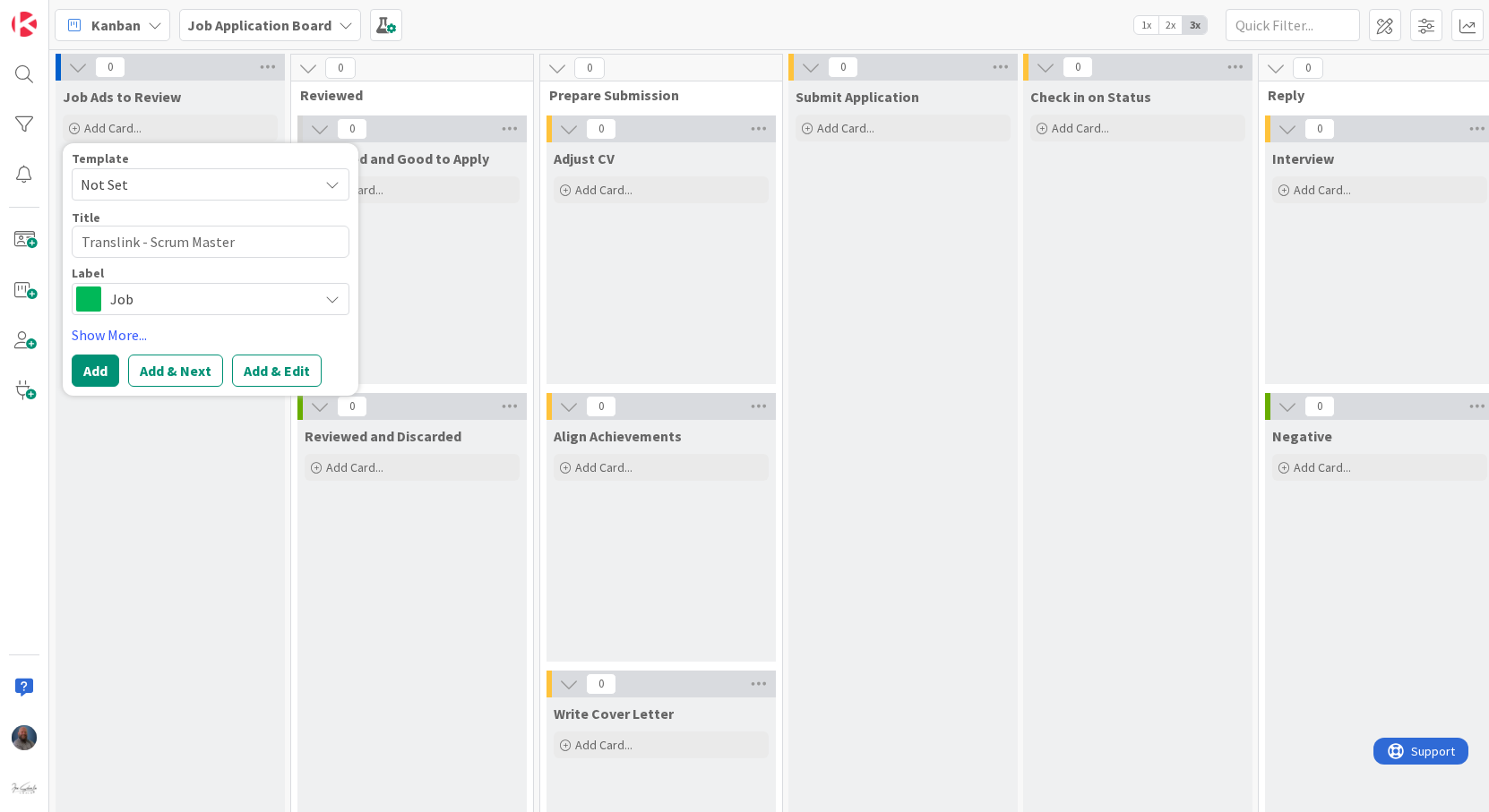
type textarea "x"
type textarea "Translink - Scrum Master -"
type textarea "x"
type textarea "Translink - Scrum Master -"
type textarea "x"
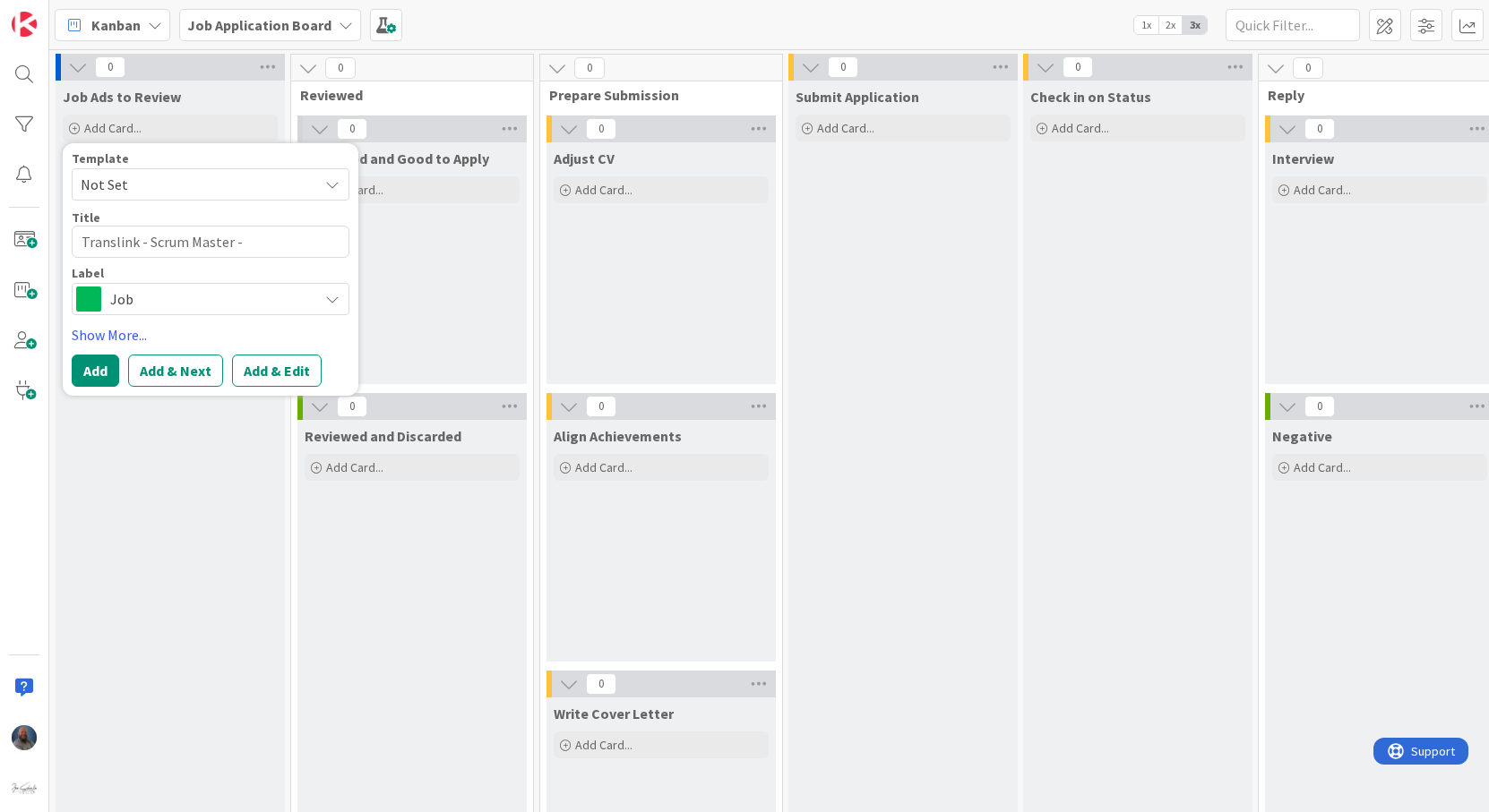
type textarea "Translink - Scrum Master - F"
type textarea "x"
type textarea "Translink - Scrum Master - FT"
type textarea "x"
type textarea "Translink - Scrum Master - FTE"
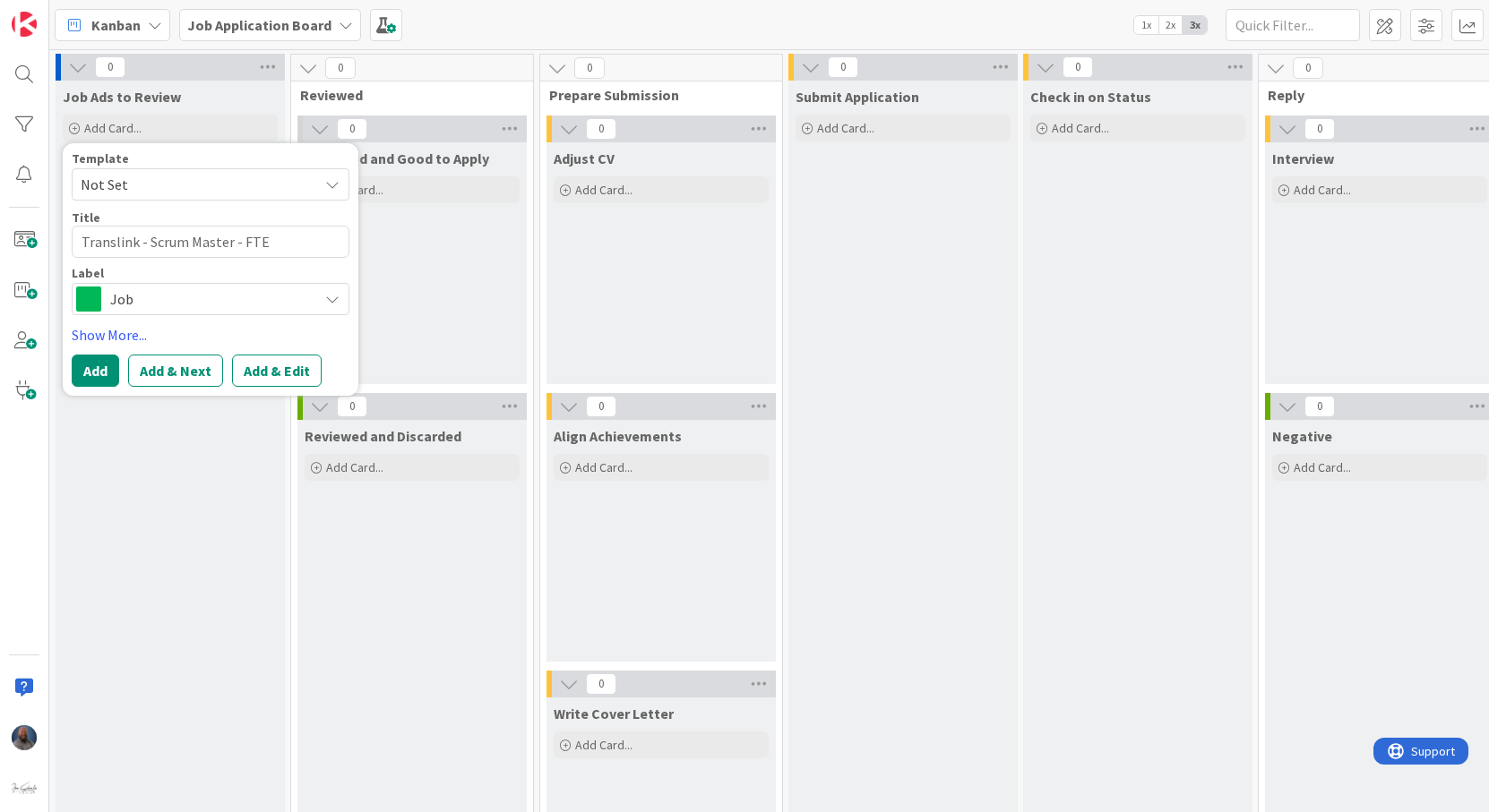
type textarea "x"
type textarea "Translink - Scrum Master - FT"
type textarea "x"
type textarea "Translink - Scrum Master - F"
type textarea "x"
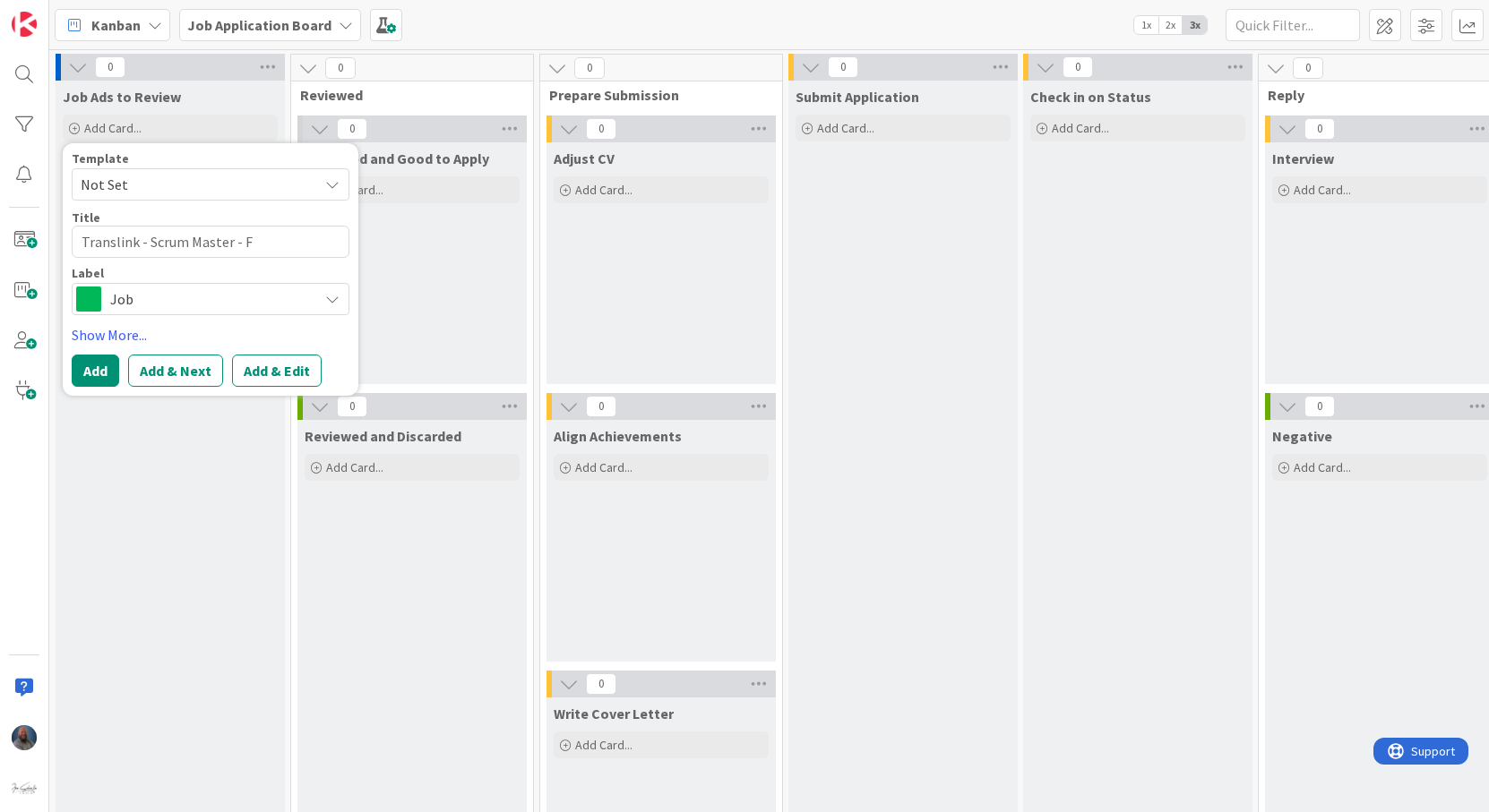
type textarea "Translink - Scrum Master -"
type textarea "x"
type textarea "Translink - Scrum Master -"
type textarea "x"
type textarea "Translink - Scrum Master"
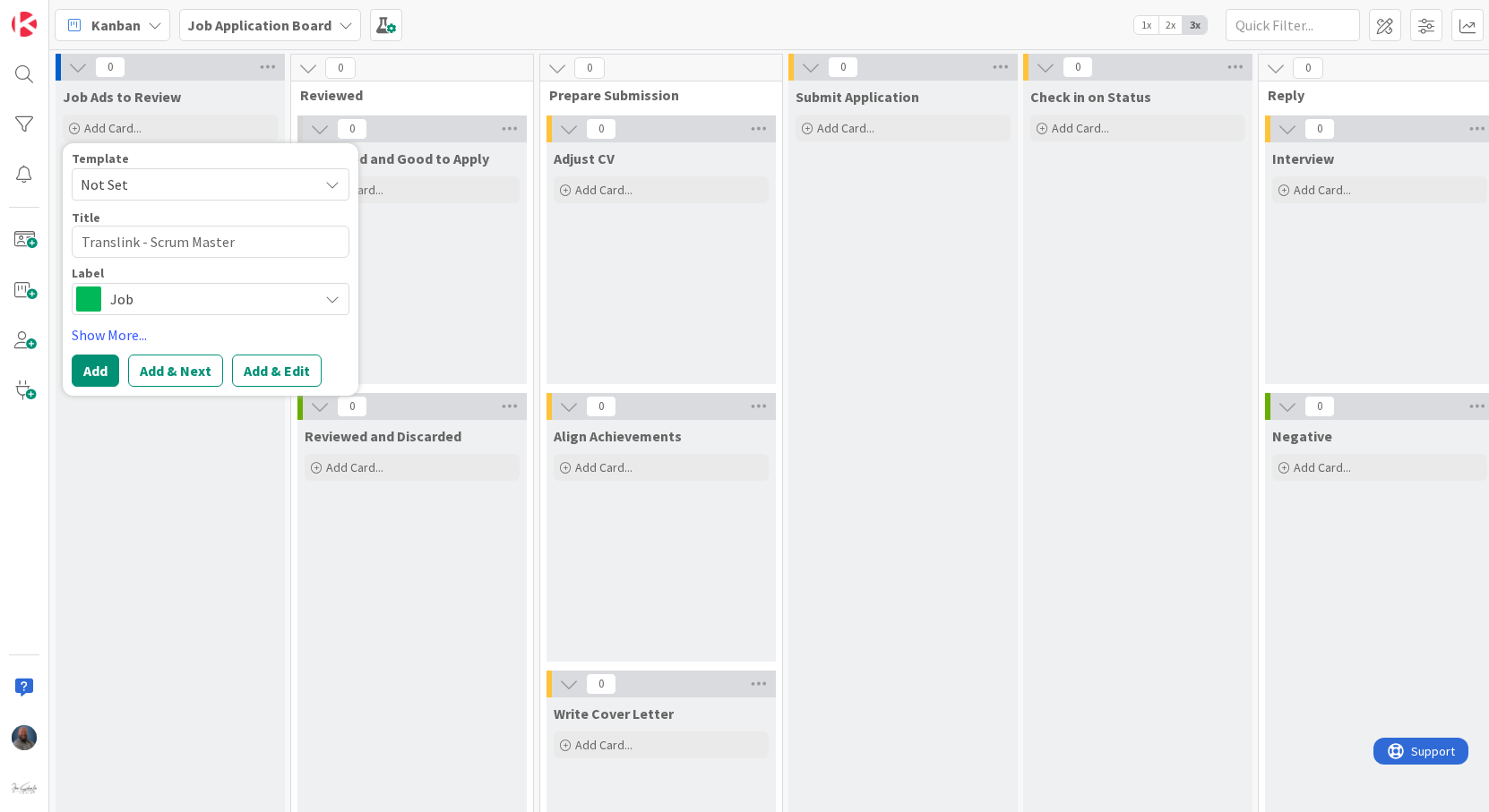
type textarea "x"
type textarea "Translink - Scrum Master"
click at [273, 366] on button "Add & Edit" at bounding box center [277, 371] width 90 height 32
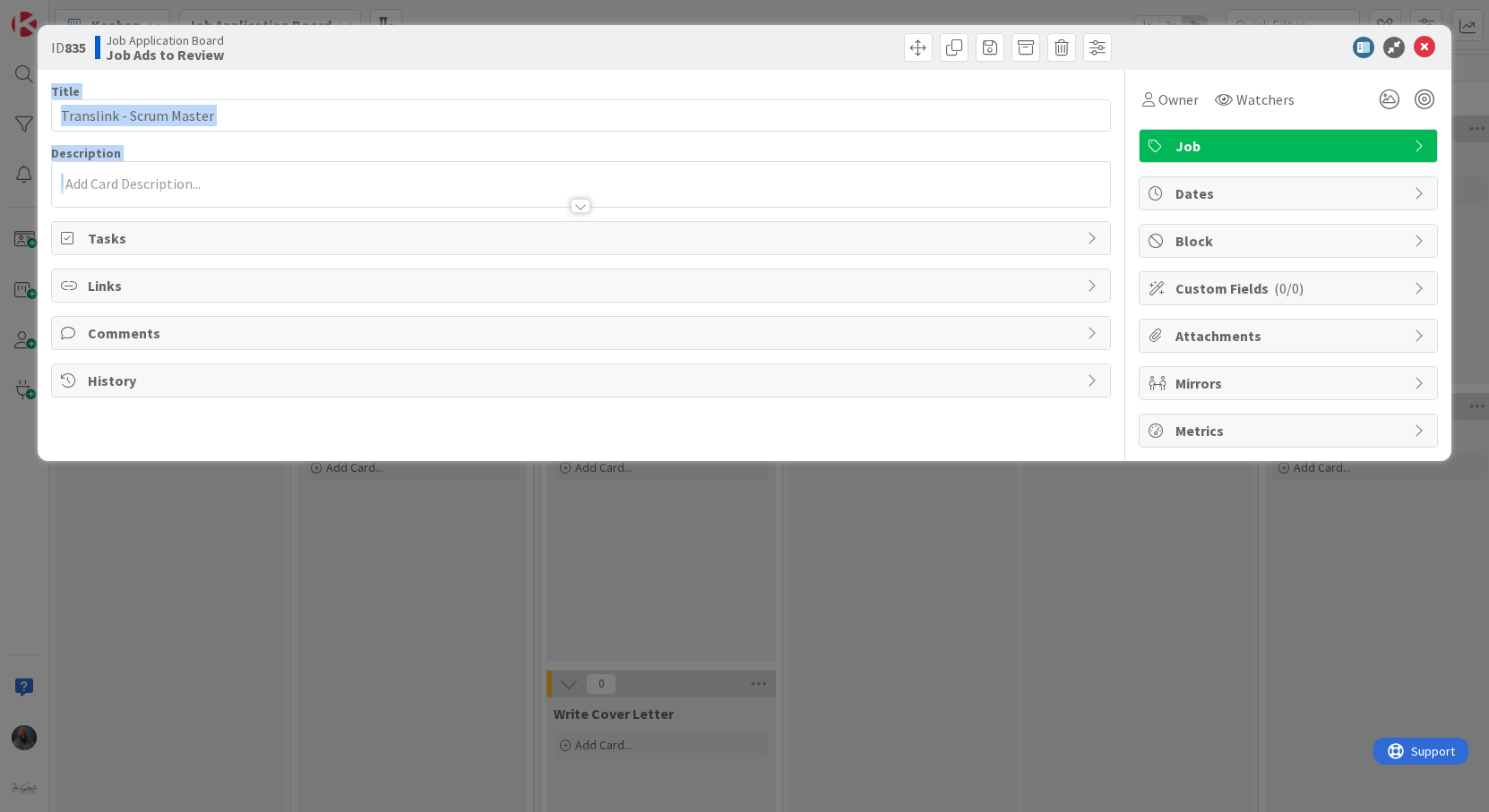
drag, startPoint x: 147, startPoint y: 164, endPoint x: 126, endPoint y: 150, distance: 25.2
click at [120, 136] on div "Title 24 / 128 Translink - Scrum Master Description Owner Watchers Job Tasks Li…" at bounding box center [581, 258] width 1061 height 378
drag, startPoint x: 132, startPoint y: 166, endPoint x: 149, endPoint y: 191, distance: 30.2
click at [132, 166] on div at bounding box center [581, 184] width 1059 height 45
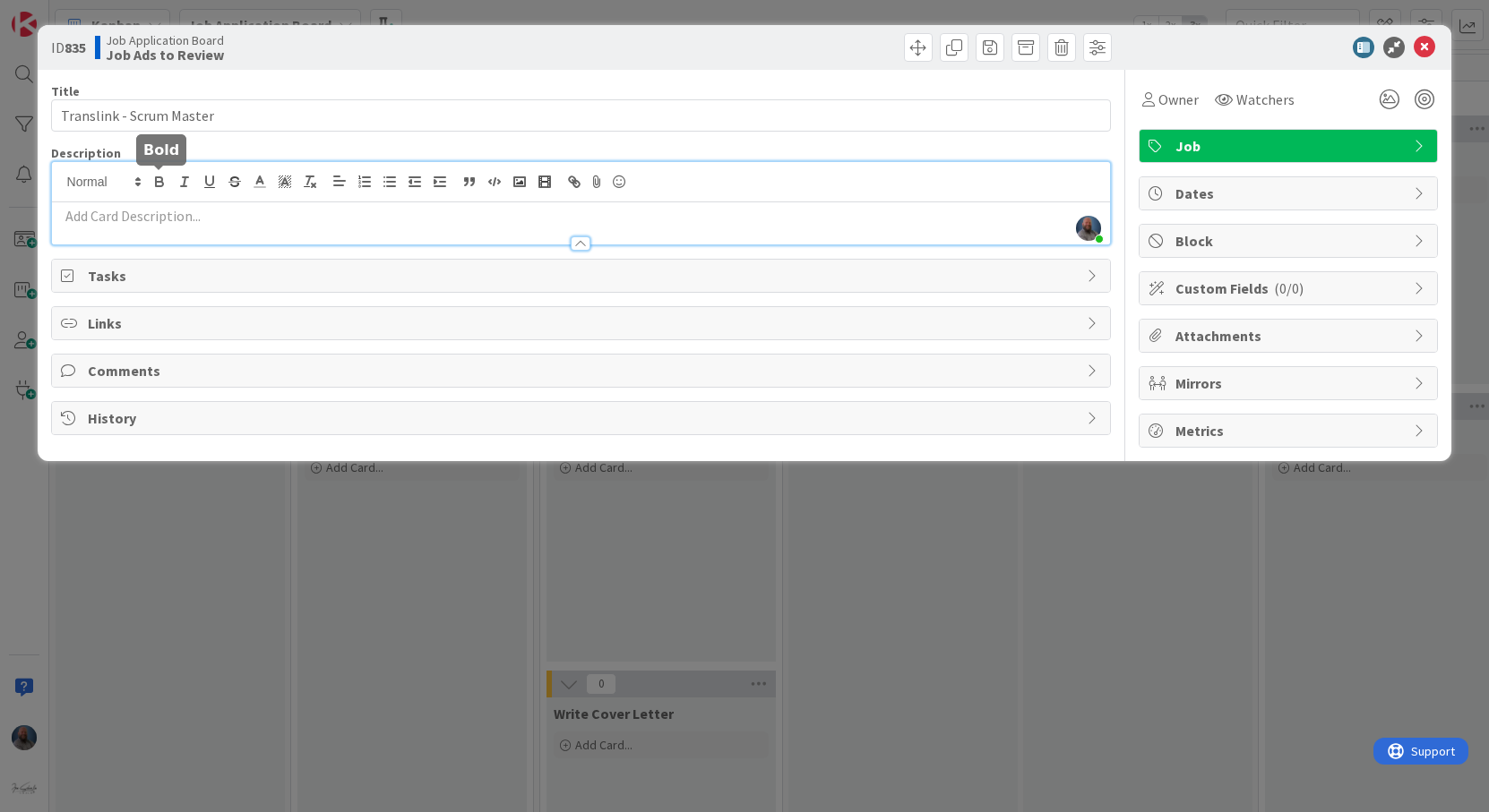
click at [130, 233] on div at bounding box center [581, 235] width 1059 height 19
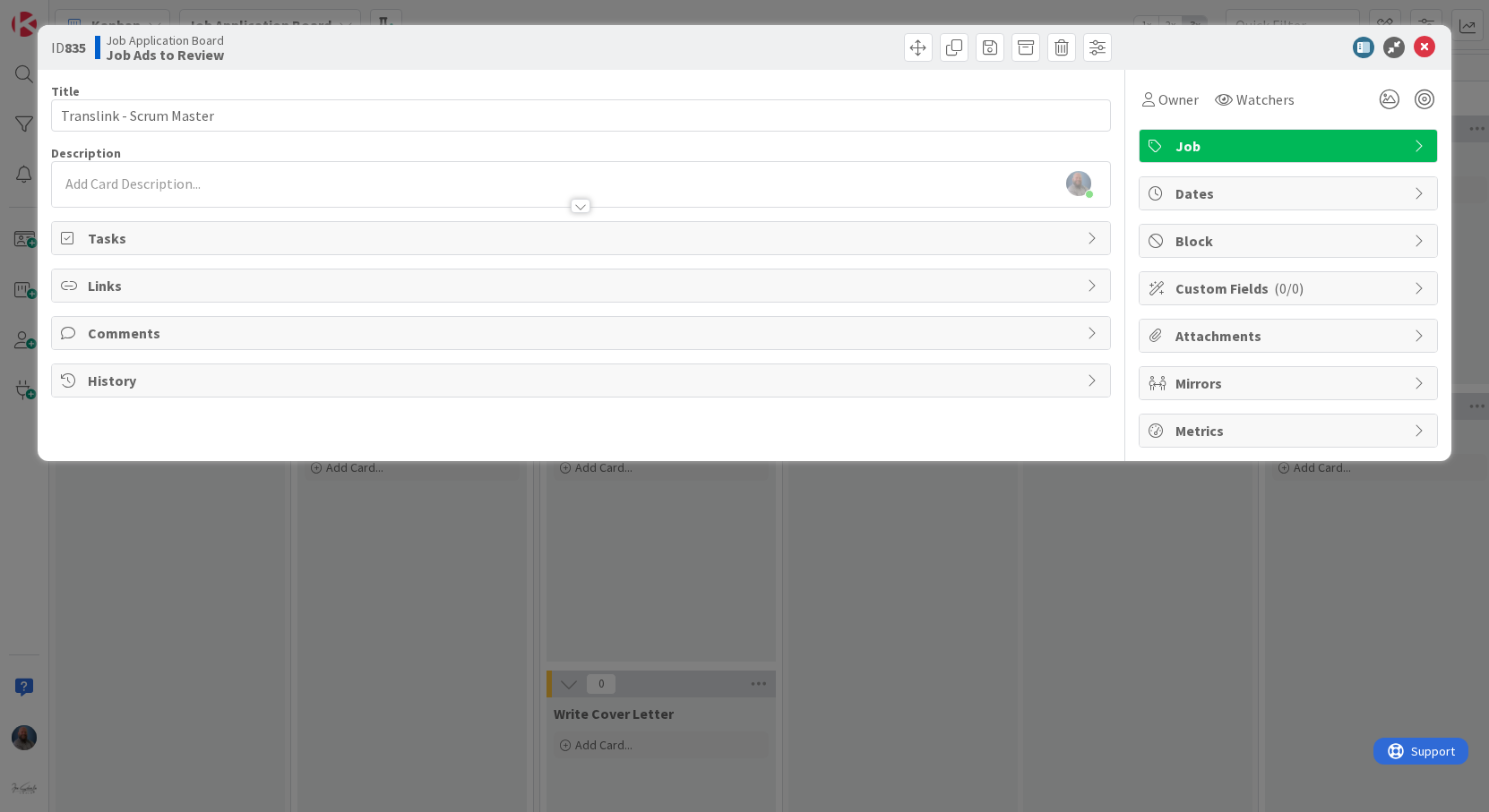
click at [154, 184] on p at bounding box center [581, 183] width 1042 height 21
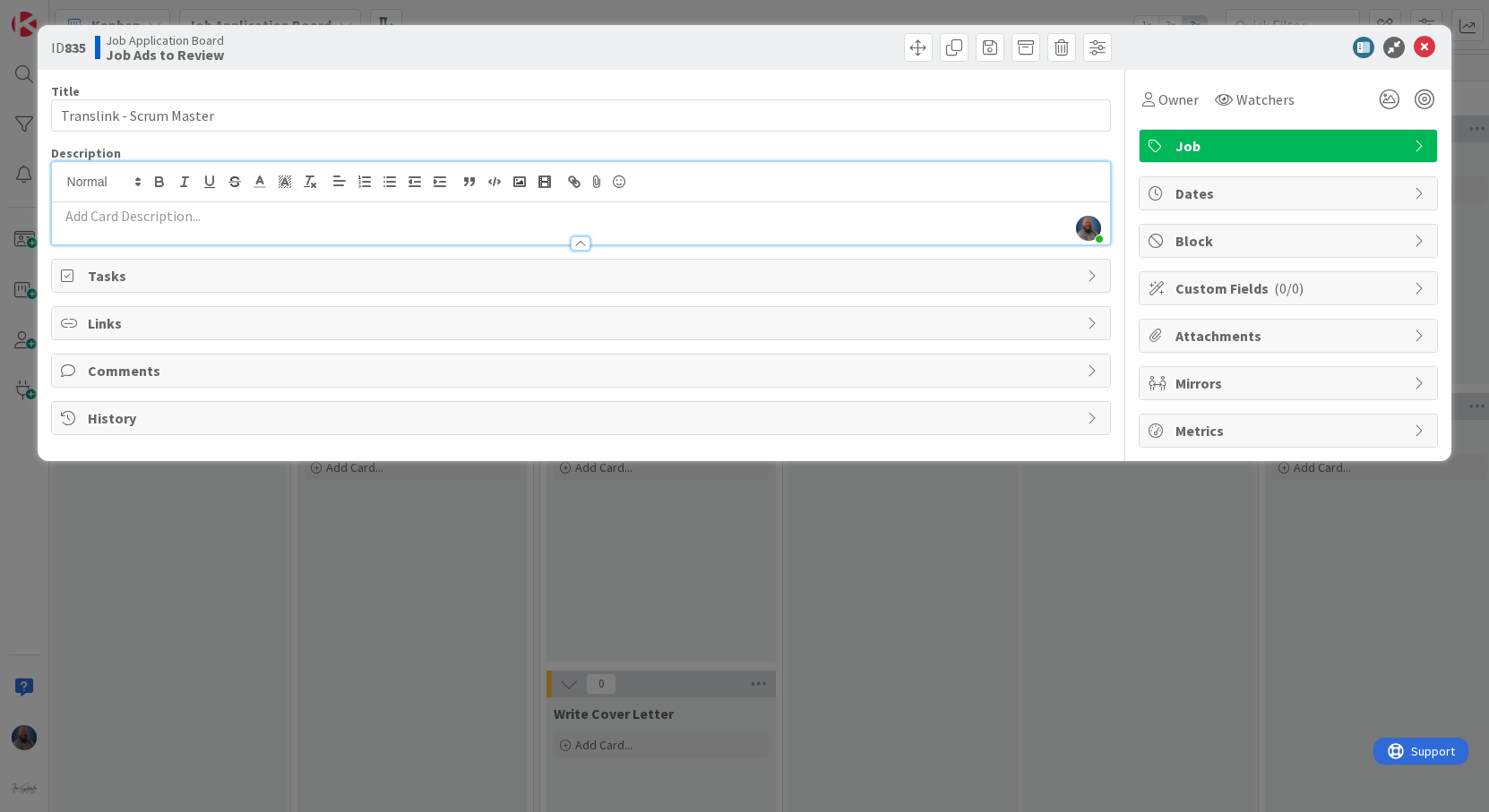
click at [138, 216] on p at bounding box center [581, 216] width 1042 height 21
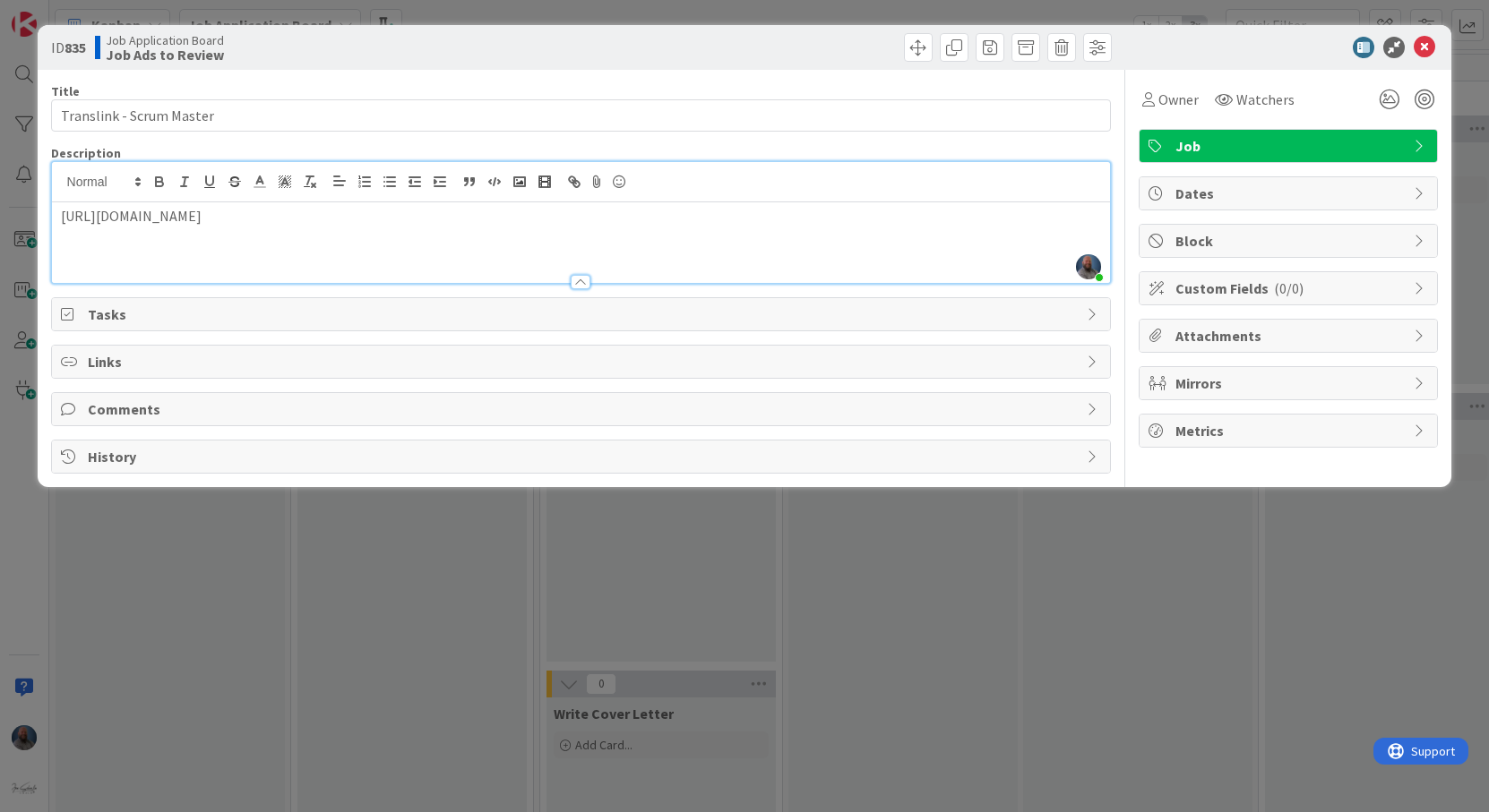
click at [129, 366] on span "Links" at bounding box center [583, 362] width 991 height 22
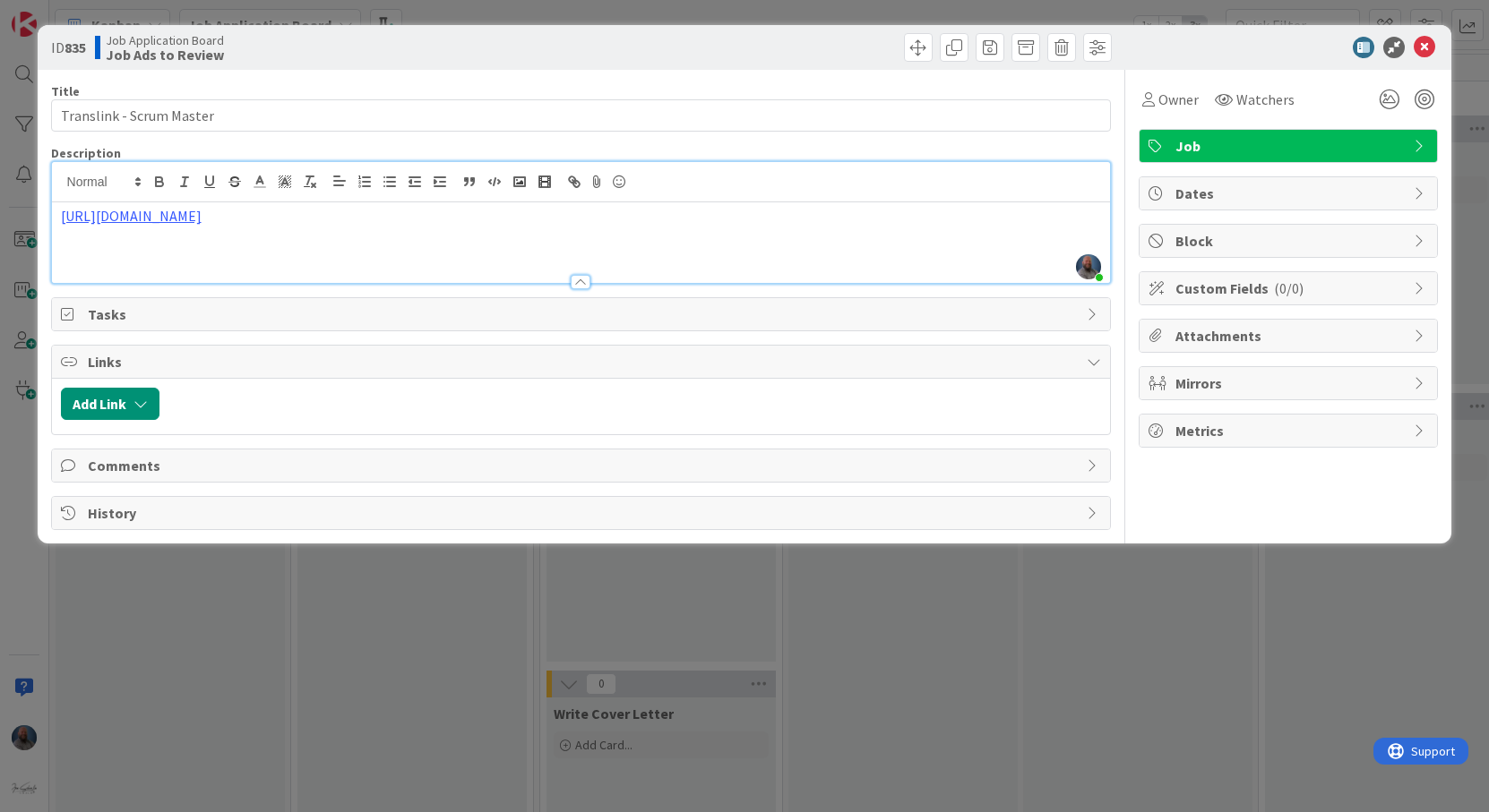
click at [189, 412] on div at bounding box center [635, 404] width 934 height 32
click at [111, 405] on button "Add Link" at bounding box center [110, 404] width 99 height 32
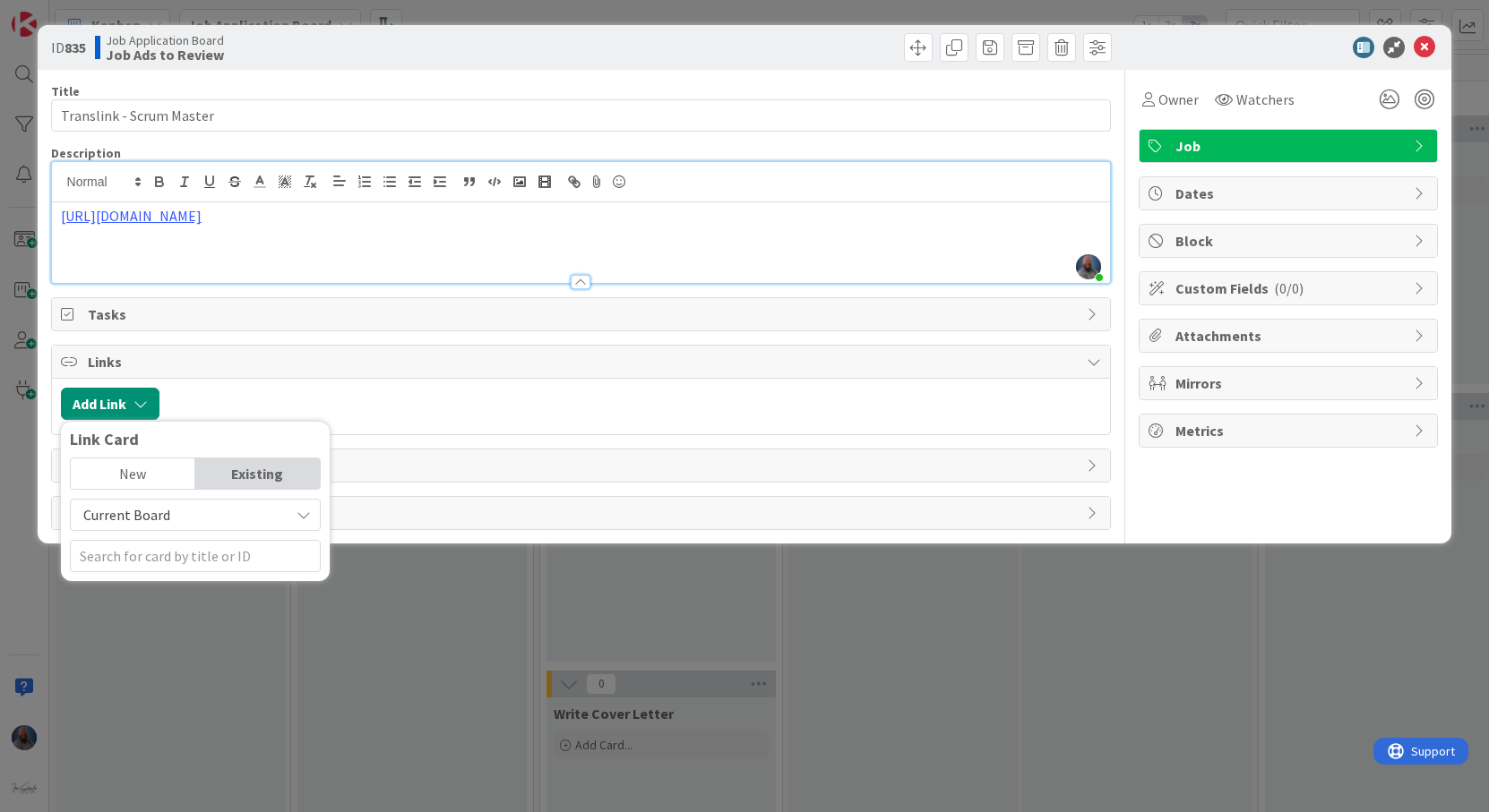
click at [272, 346] on div "Title 24 / 128 Translink - Scrum Master Description [PERSON_NAME] just joined […" at bounding box center [581, 300] width 1061 height 460
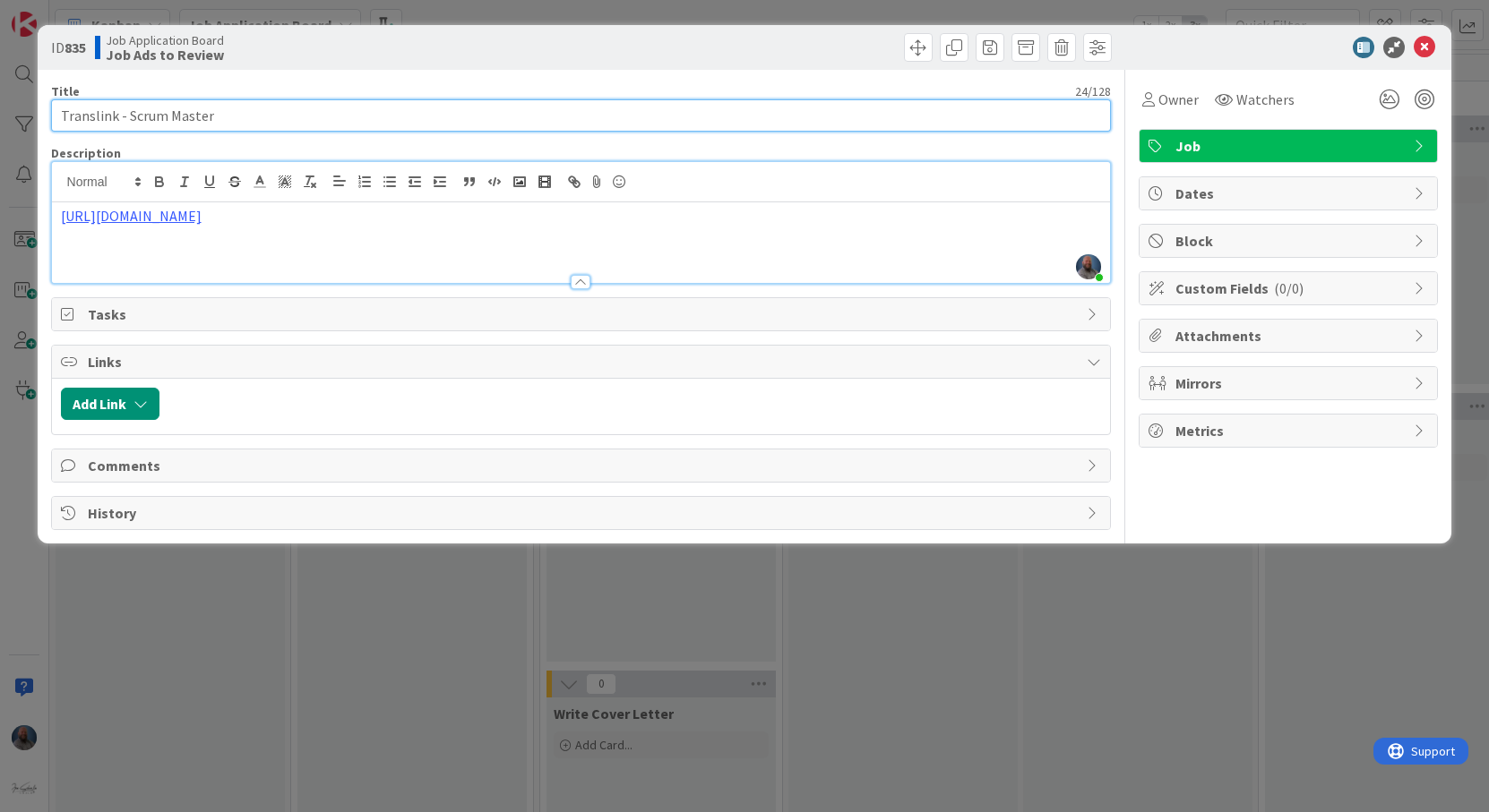
click at [633, 100] on input "Translink - Scrum Master" at bounding box center [581, 116] width 1061 height 32
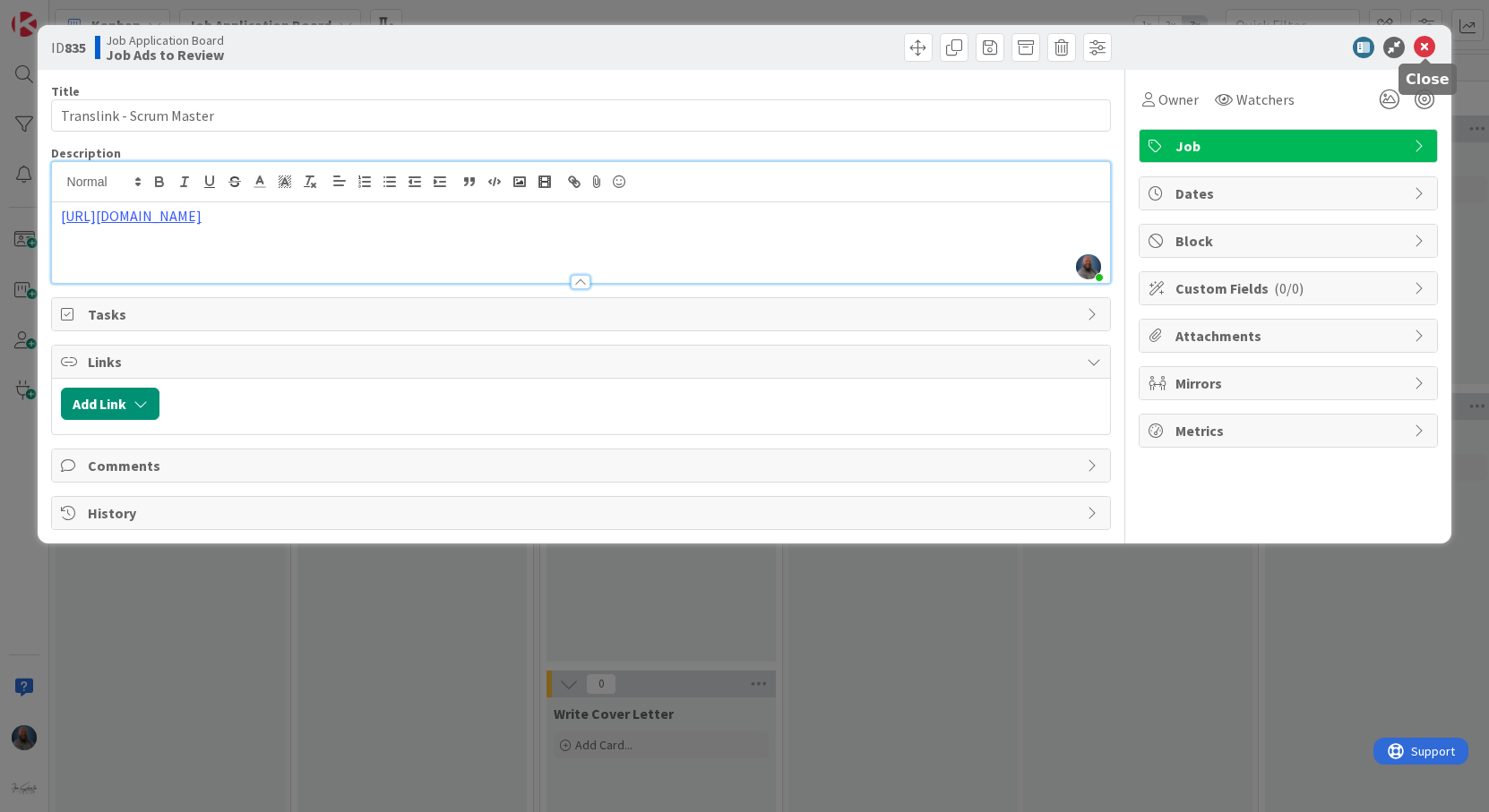
click at [1425, 51] on icon at bounding box center [1425, 48] width 22 height 22
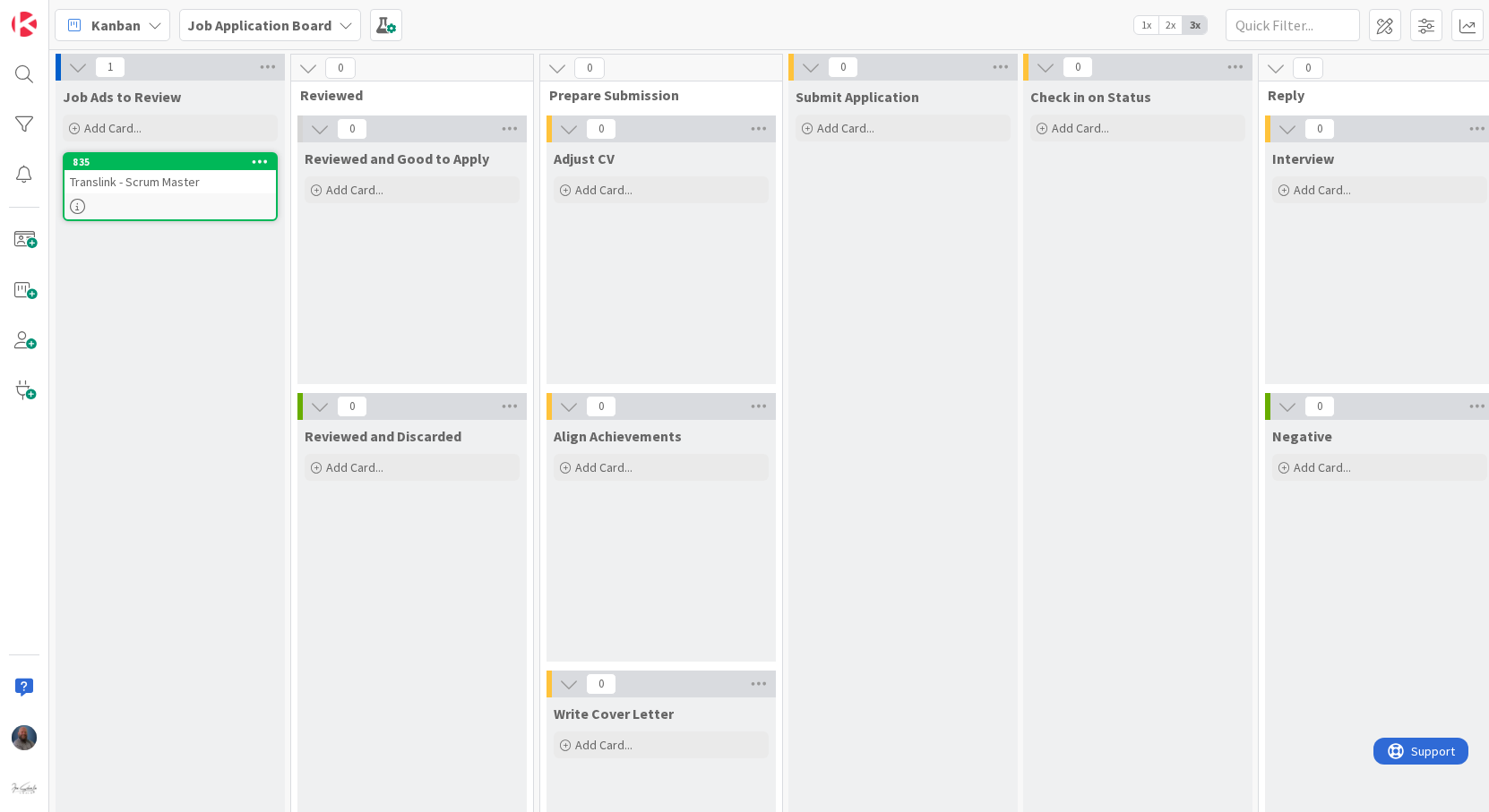
click at [75, 209] on icon at bounding box center [77, 206] width 15 height 15
